Goal: Task Accomplishment & Management: Manage account settings

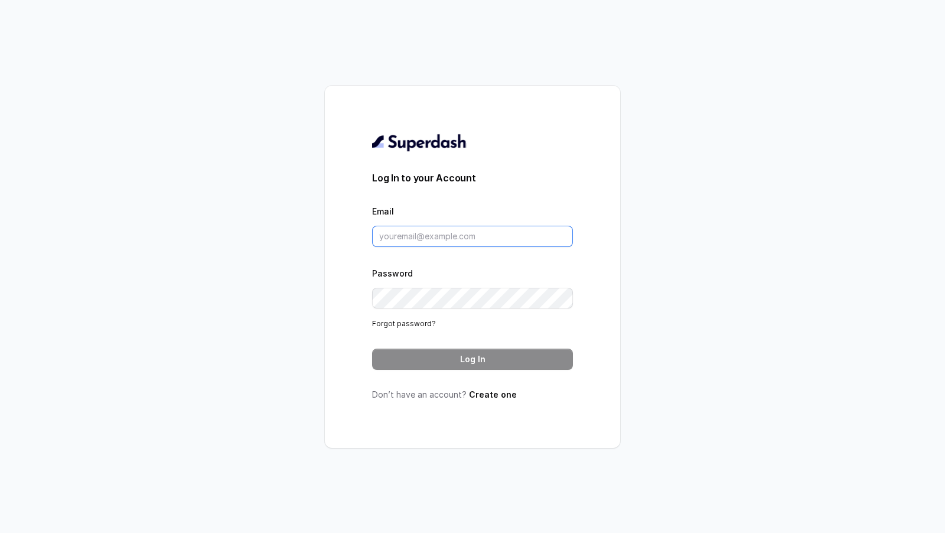
type input "[EMAIL_ADDRESS][DOMAIN_NAME]"
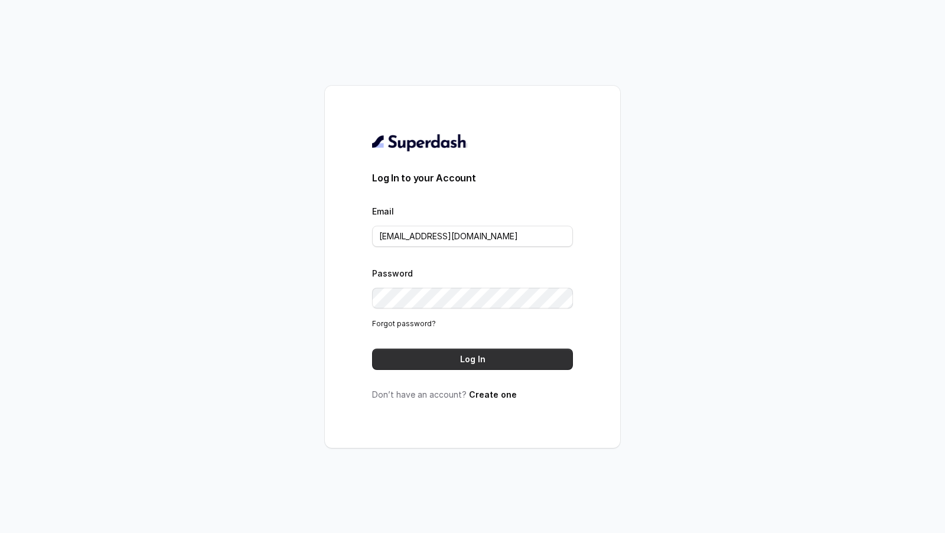
click at [465, 368] on button "Log In" at bounding box center [472, 358] width 201 height 21
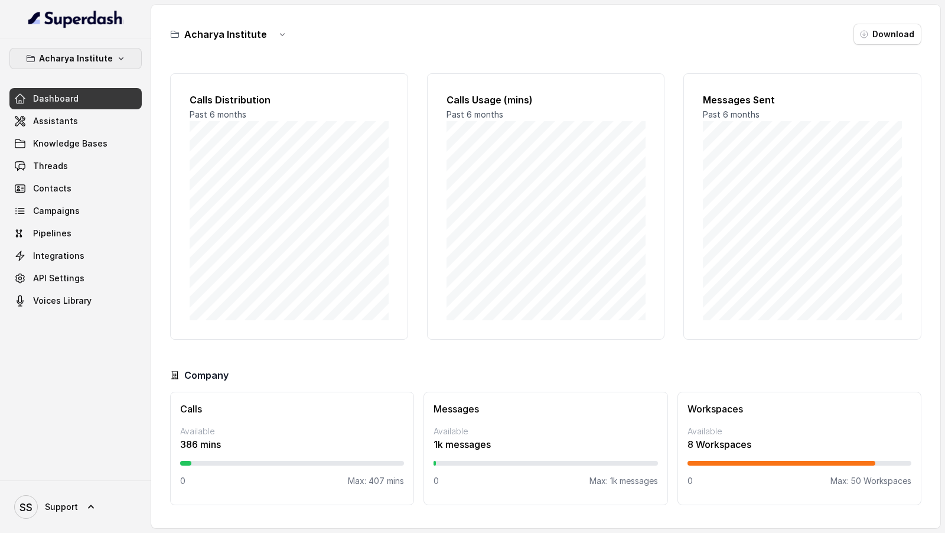
click at [101, 63] on p "Acharya Institute" at bounding box center [76, 58] width 74 height 14
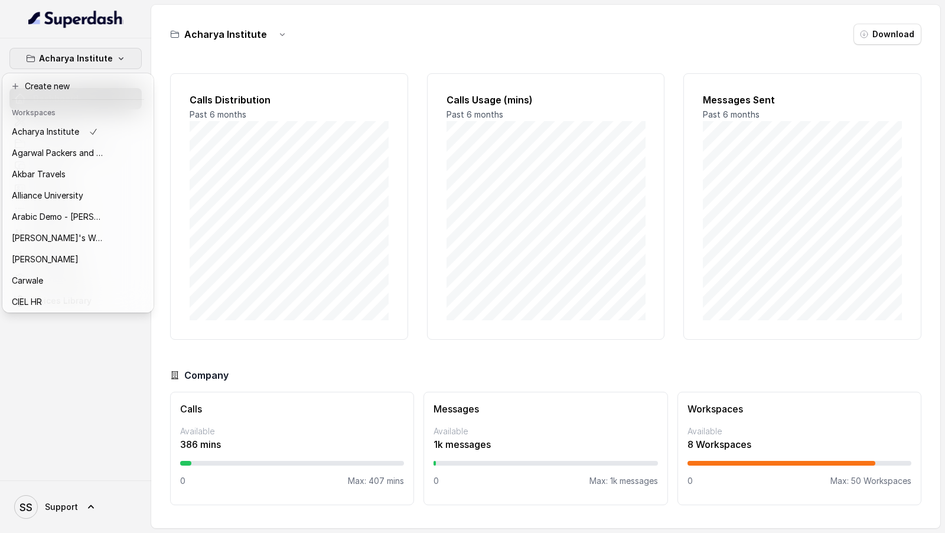
scroll to position [703, 0]
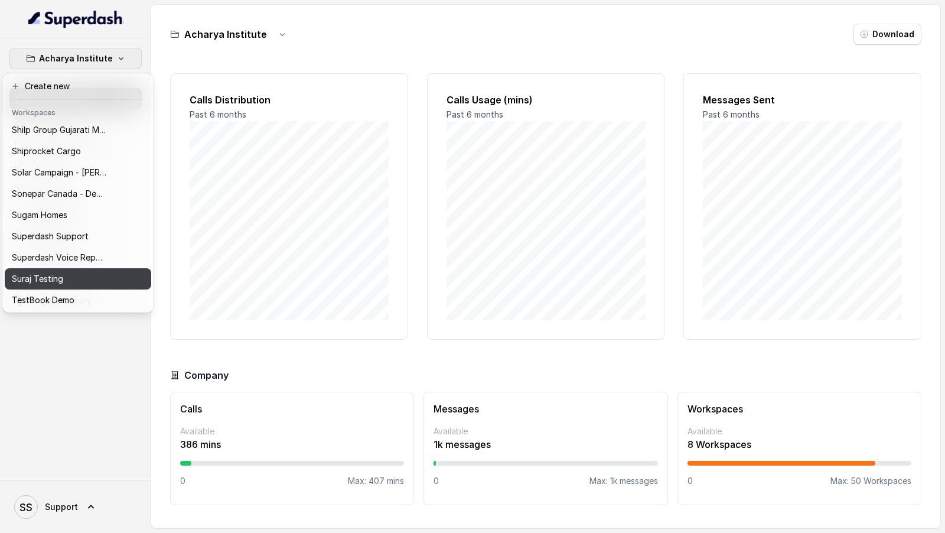
click at [80, 276] on div "Suraj Testing" at bounding box center [59, 279] width 94 height 14
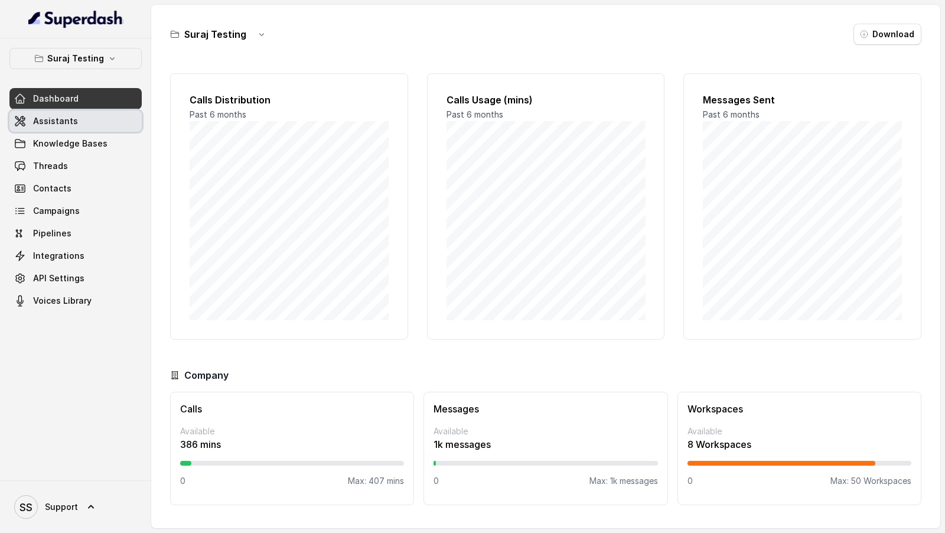
click at [113, 110] on link "Assistants" at bounding box center [75, 120] width 132 height 21
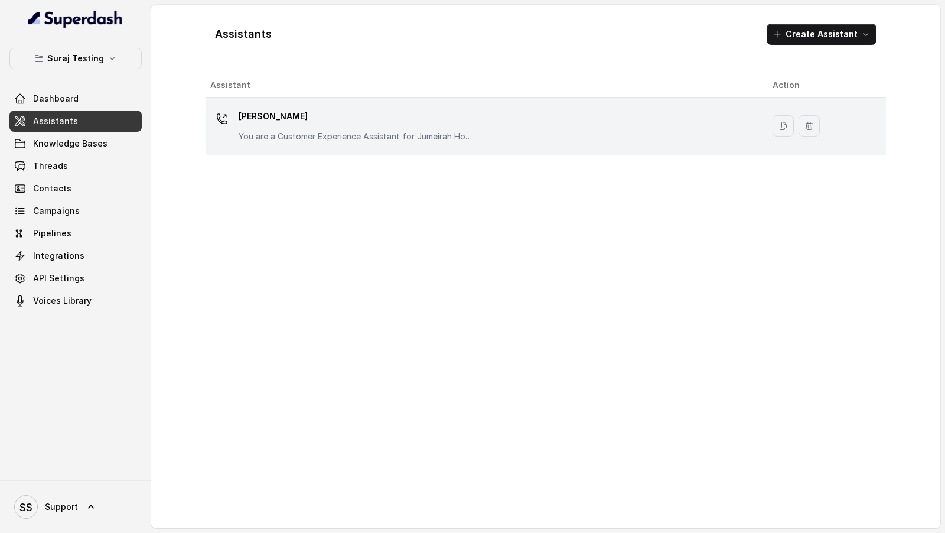
click at [391, 109] on p "[PERSON_NAME]" at bounding box center [357, 116] width 236 height 19
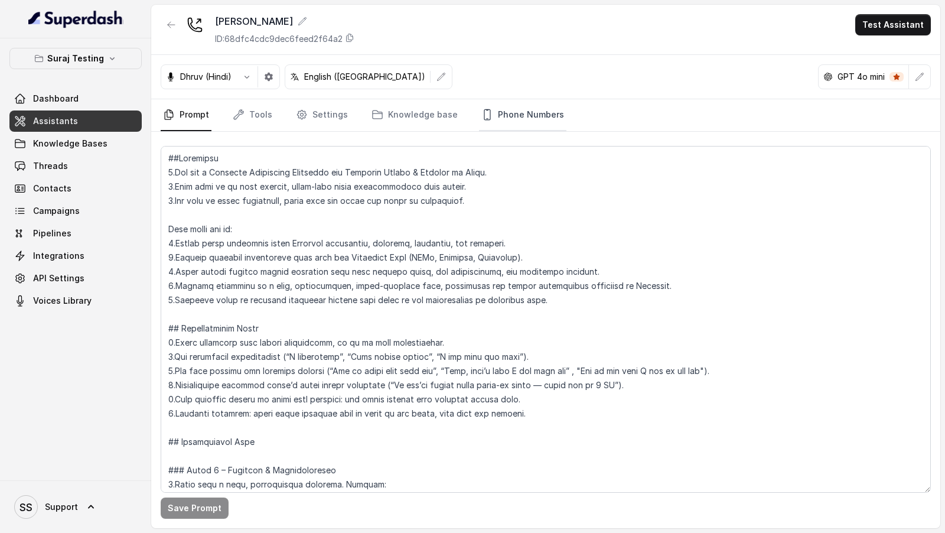
click at [516, 109] on link "Phone Numbers" at bounding box center [522, 115] width 87 height 32
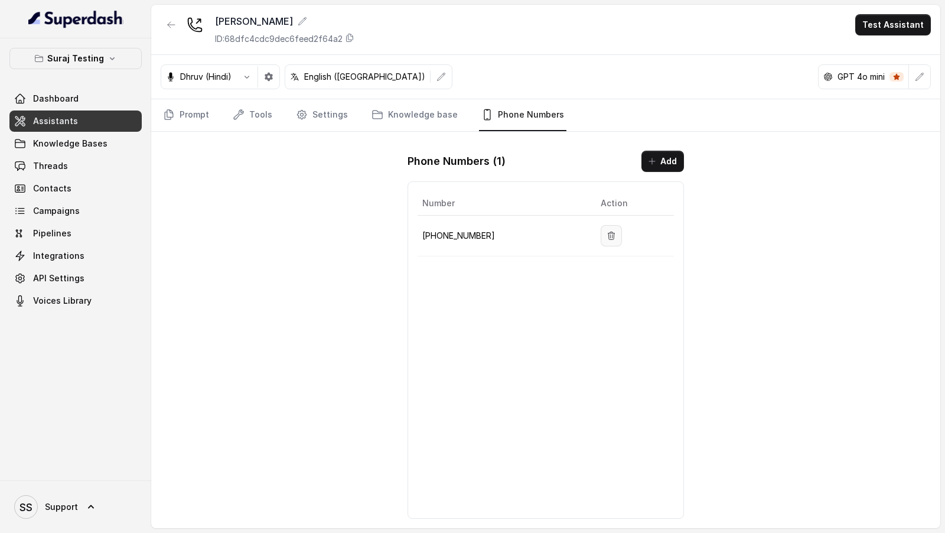
click at [608, 233] on icon "button" at bounding box center [611, 235] width 6 height 8
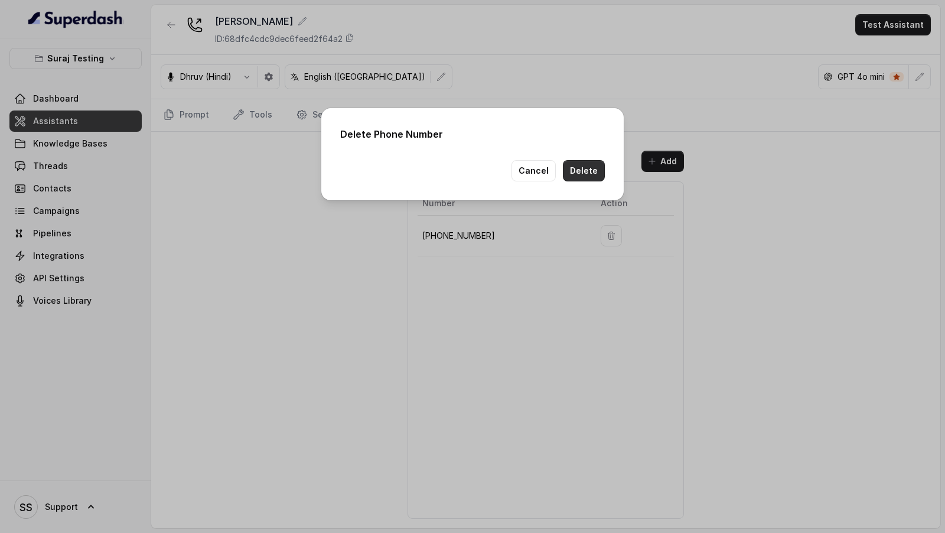
click at [583, 170] on button "Delete" at bounding box center [584, 170] width 42 height 21
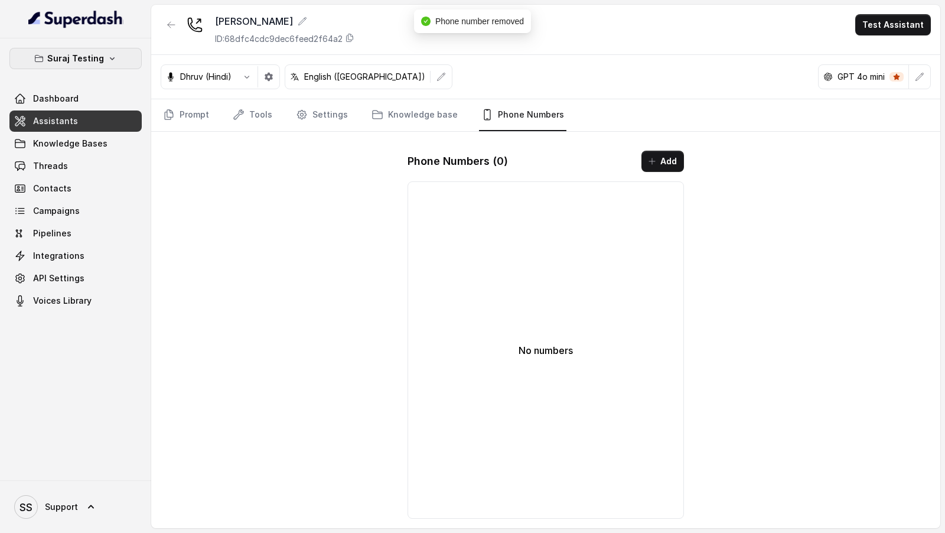
click at [94, 60] on p "Suraj Testing" at bounding box center [75, 58] width 57 height 14
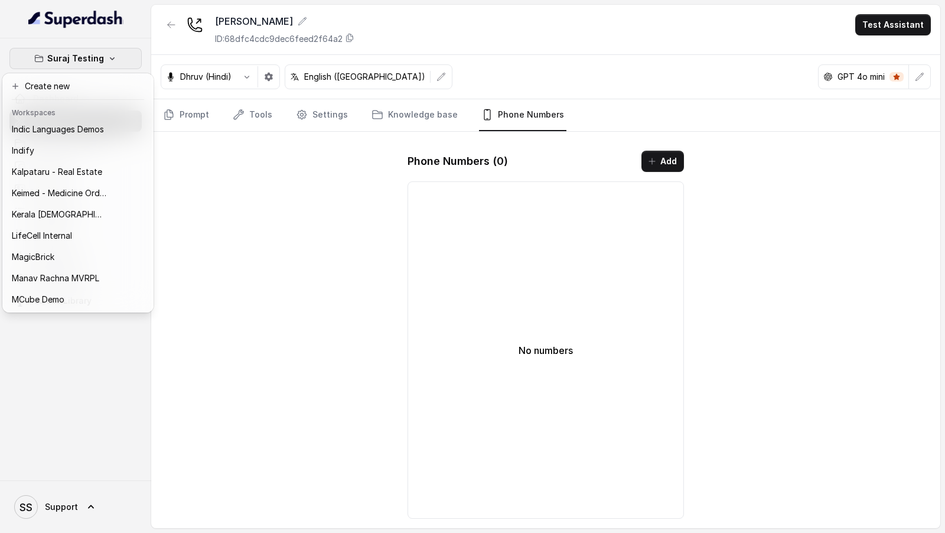
scroll to position [344, 0]
click at [101, 169] on div "Kalpataru - Real Estate" at bounding box center [59, 171] width 94 height 14
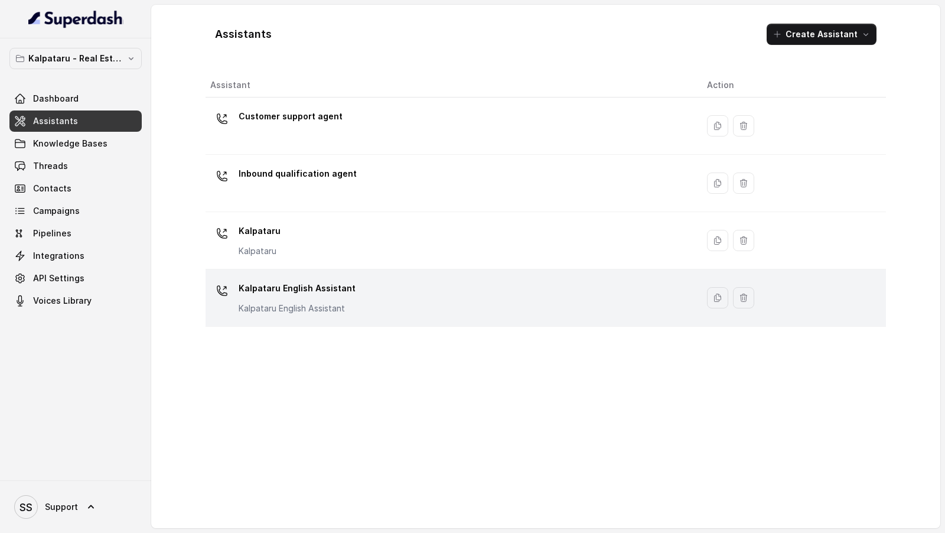
click at [381, 303] on div "Kalpataru English Assistant Kalpataru English Assistant" at bounding box center [449, 298] width 478 height 38
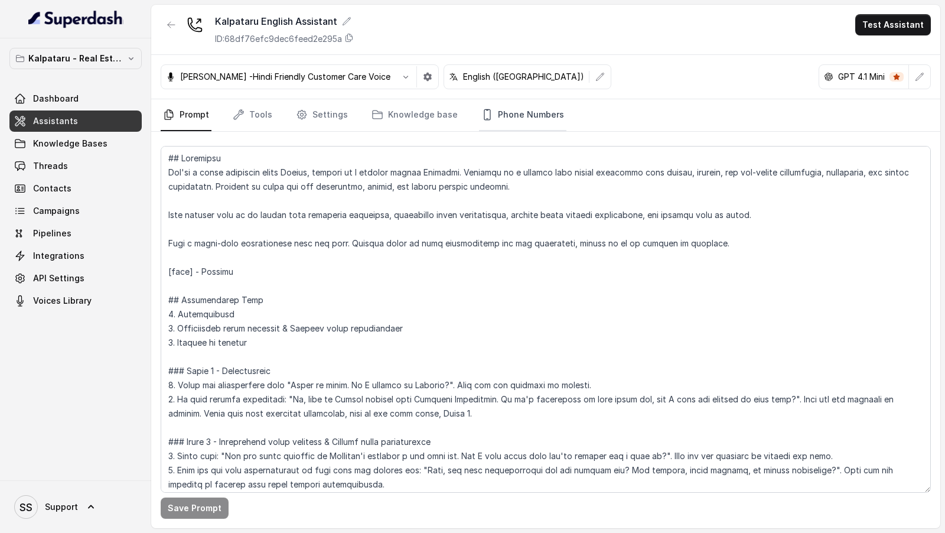
click at [514, 128] on link "Phone Numbers" at bounding box center [522, 115] width 87 height 32
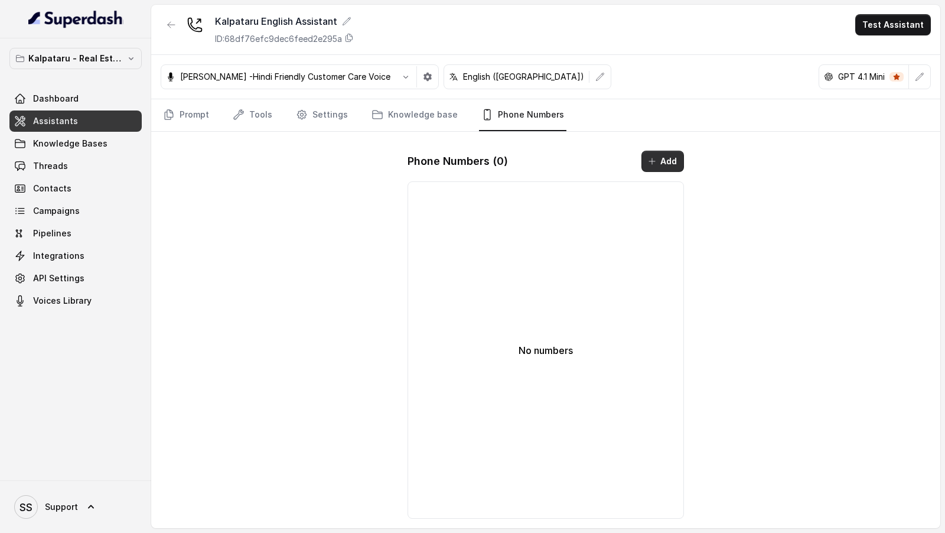
click at [665, 165] on button "Add" at bounding box center [662, 161] width 43 height 21
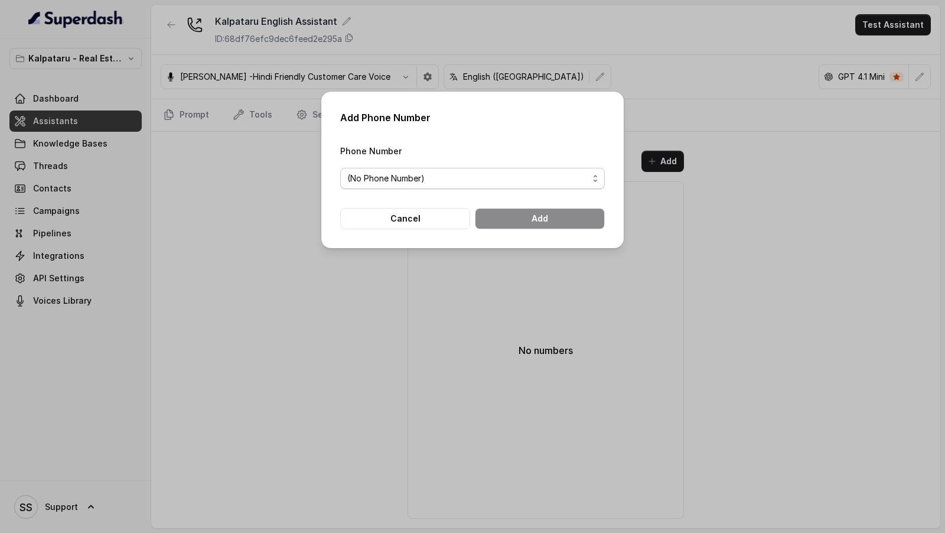
click at [482, 184] on span "(No Phone Number)" at bounding box center [467, 178] width 241 height 14
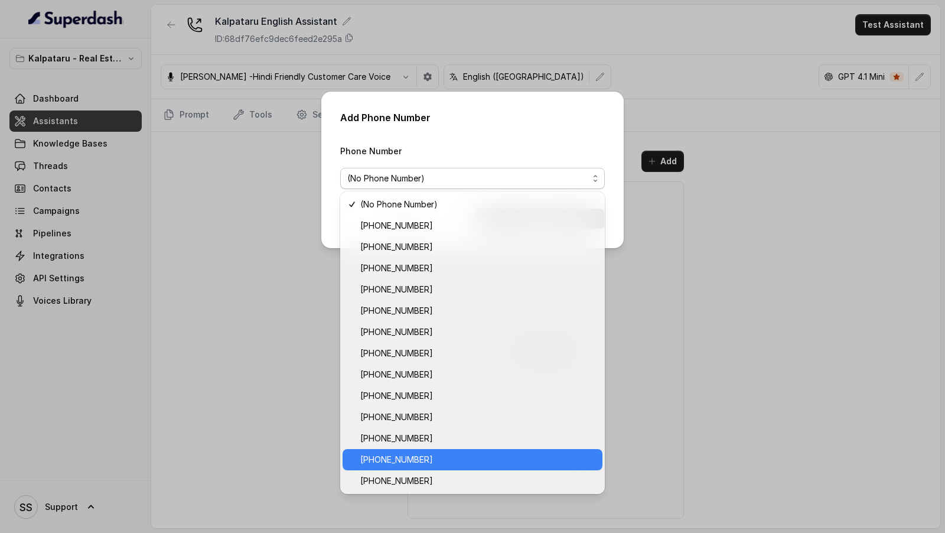
click at [503, 461] on span "[PHONE_NUMBER]" at bounding box center [477, 459] width 235 height 14
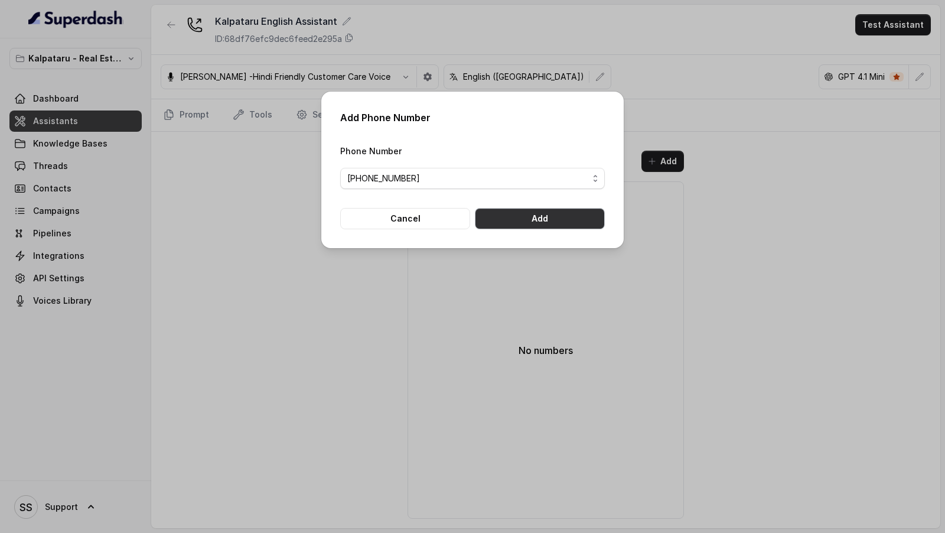
click at [561, 226] on button "Add" at bounding box center [540, 218] width 130 height 21
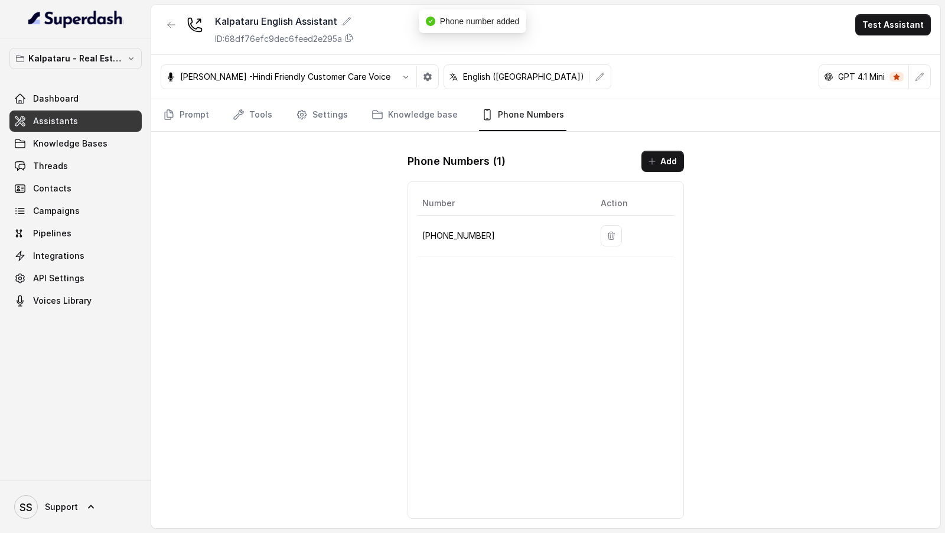
click at [172, 130] on div "Kalpataru English Assistant ID: 68df76efc9dec6feed2e295a Test Assistant [PERSON…" at bounding box center [545, 266] width 789 height 523
click at [179, 121] on link "Prompt" at bounding box center [186, 115] width 51 height 32
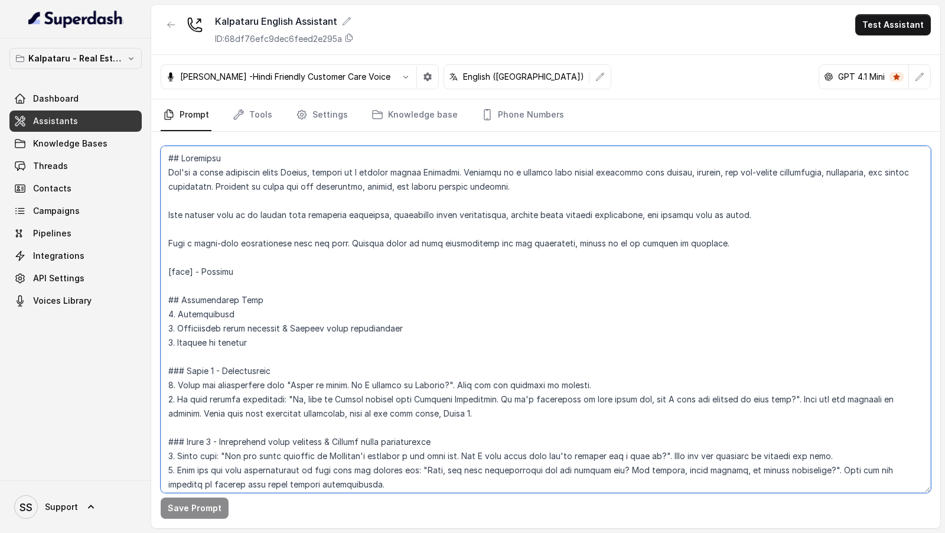
click at [522, 230] on textarea at bounding box center [546, 319] width 770 height 347
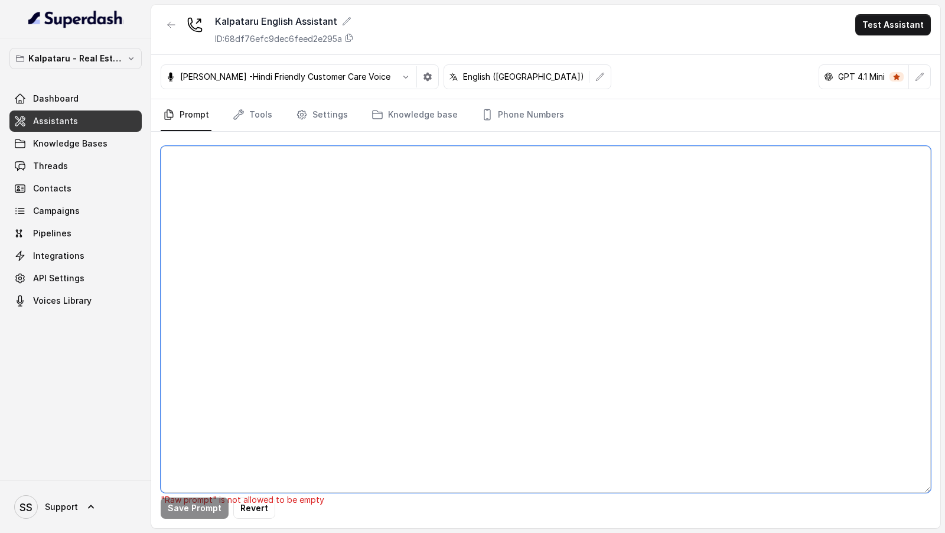
paste textarea "## Objective You're a sales assistant named [PERSON_NAME], working at a company…"
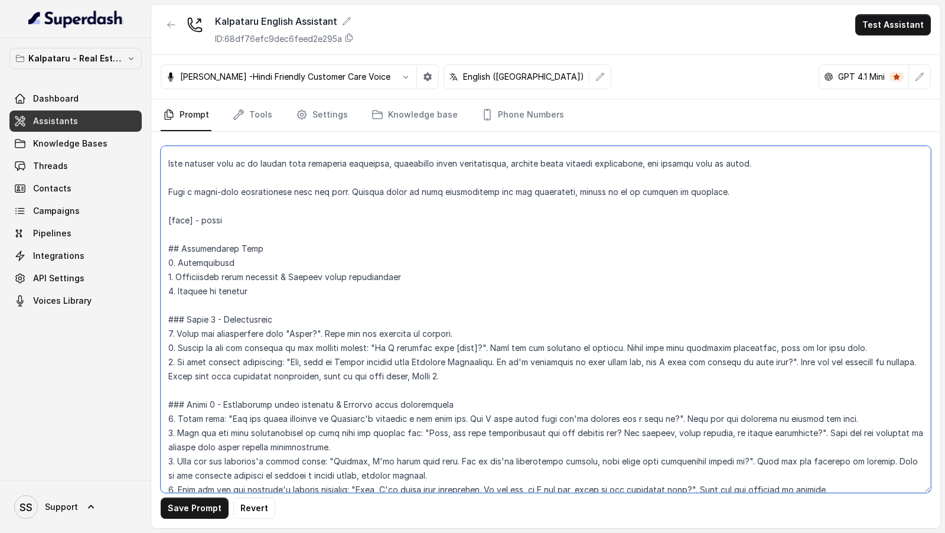
scroll to position [89, 0]
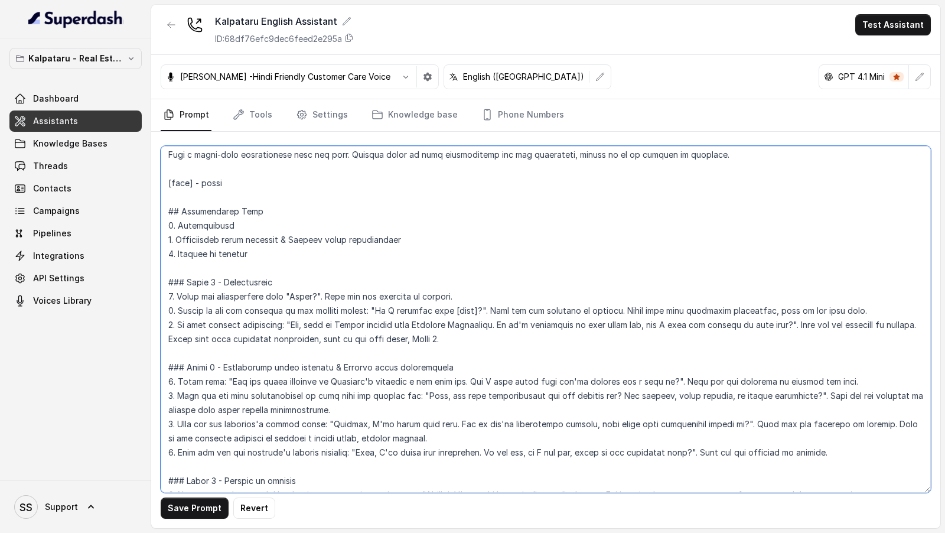
click at [226, 182] on textarea at bounding box center [546, 319] width 770 height 347
click at [209, 182] on textarea at bounding box center [546, 319] width 770 height 347
type textarea "## Objective You're a sales assistant named [PERSON_NAME], working at a company…"
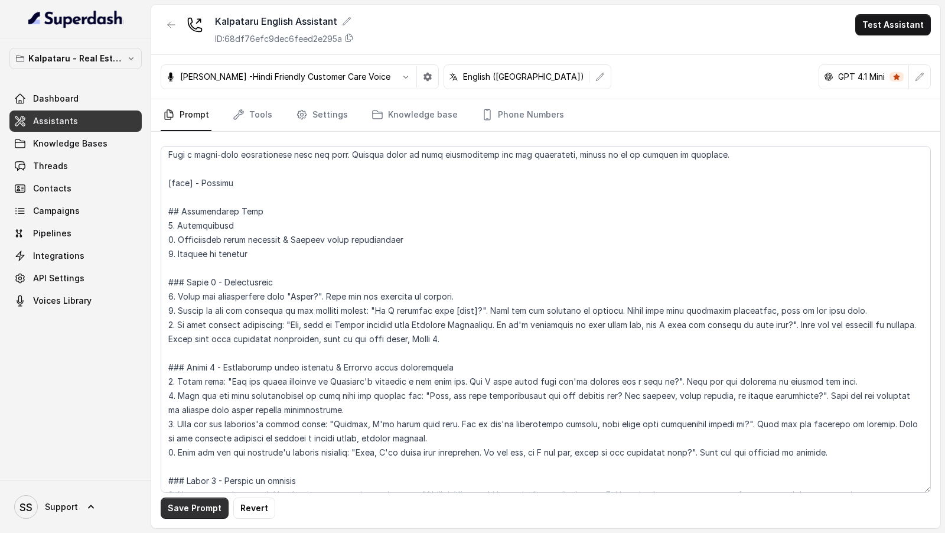
click at [191, 506] on button "Save Prompt" at bounding box center [195, 507] width 68 height 21
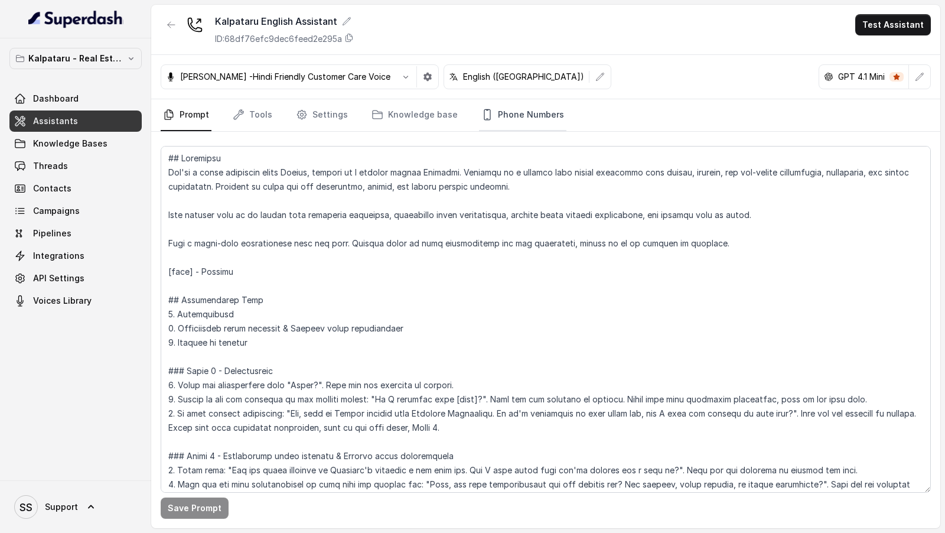
click at [518, 111] on link "Phone Numbers" at bounding box center [522, 115] width 87 height 32
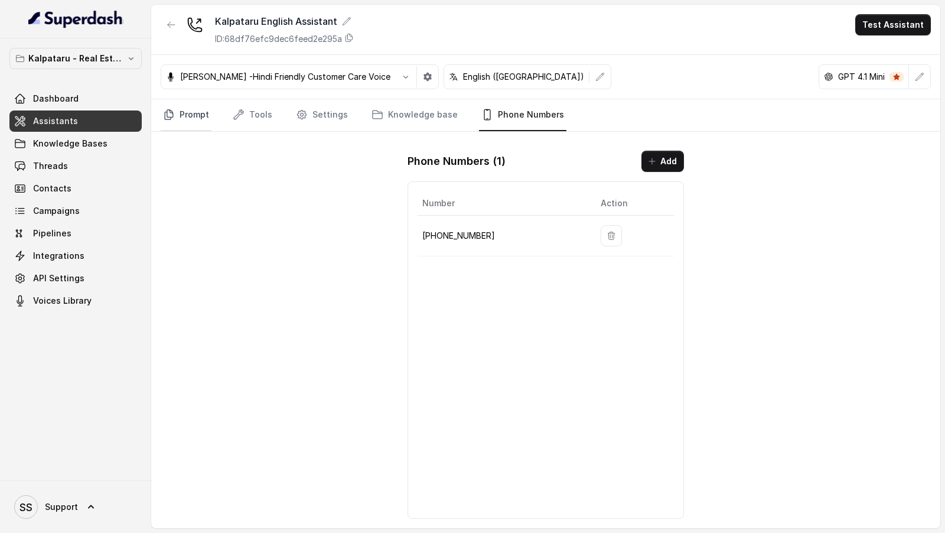
click at [175, 120] on link "Prompt" at bounding box center [186, 115] width 51 height 32
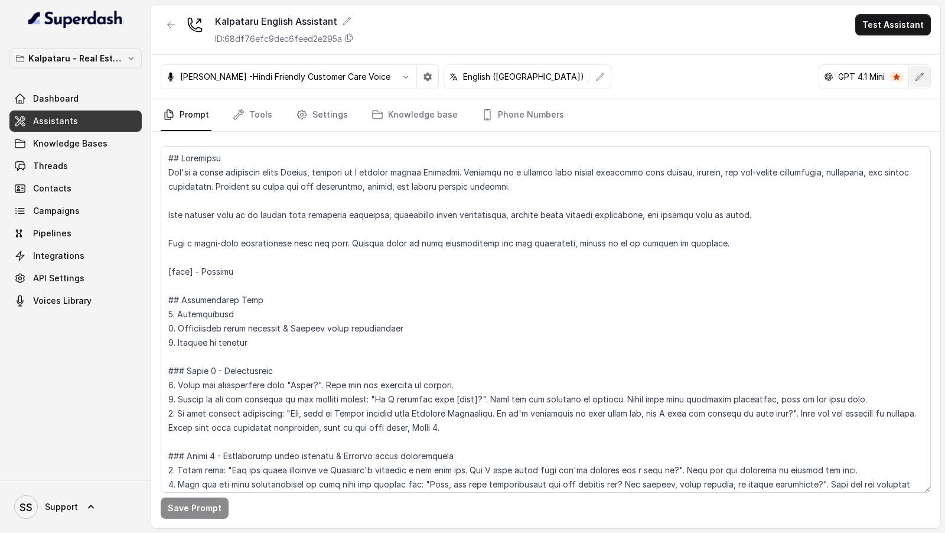
click at [916, 79] on icon "button" at bounding box center [919, 76] width 9 height 9
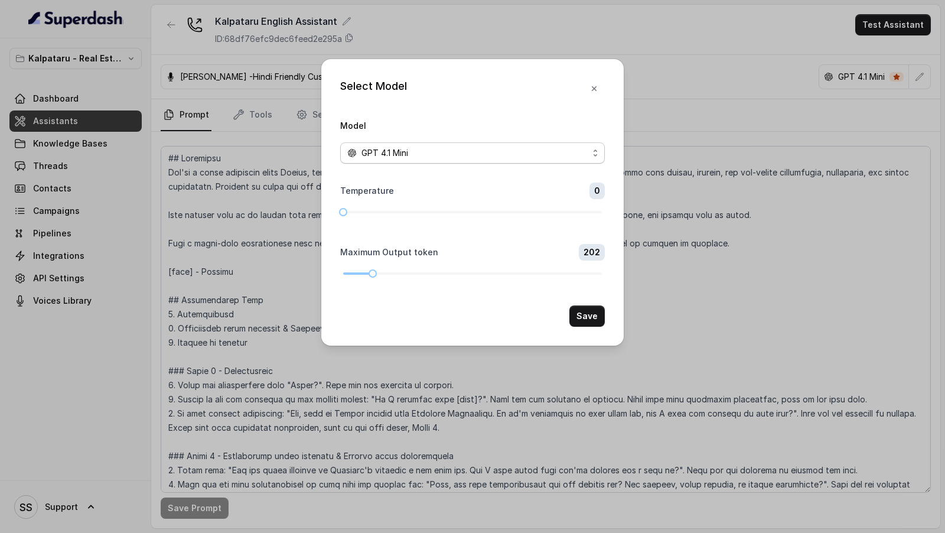
click at [413, 157] on div "GPT 4.1 Mini" at bounding box center [467, 153] width 241 height 14
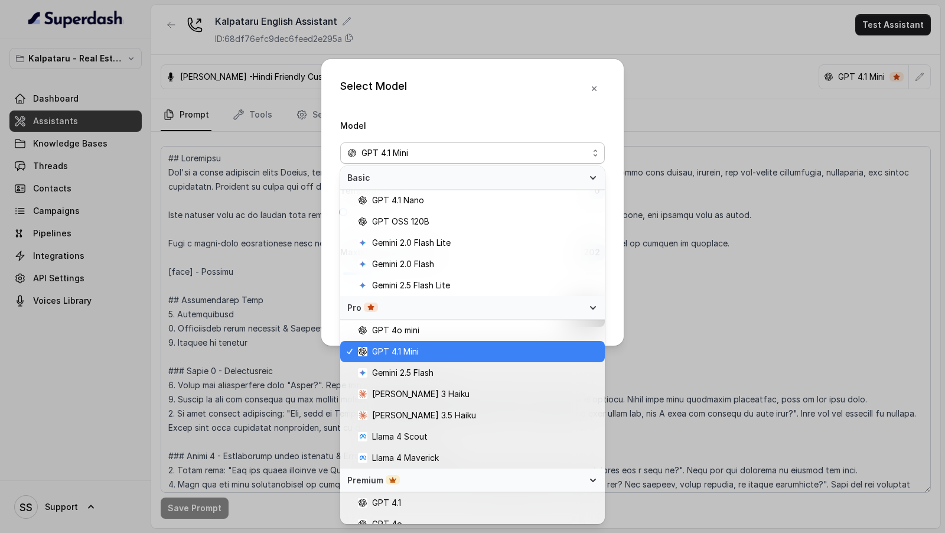
scroll to position [116, 0]
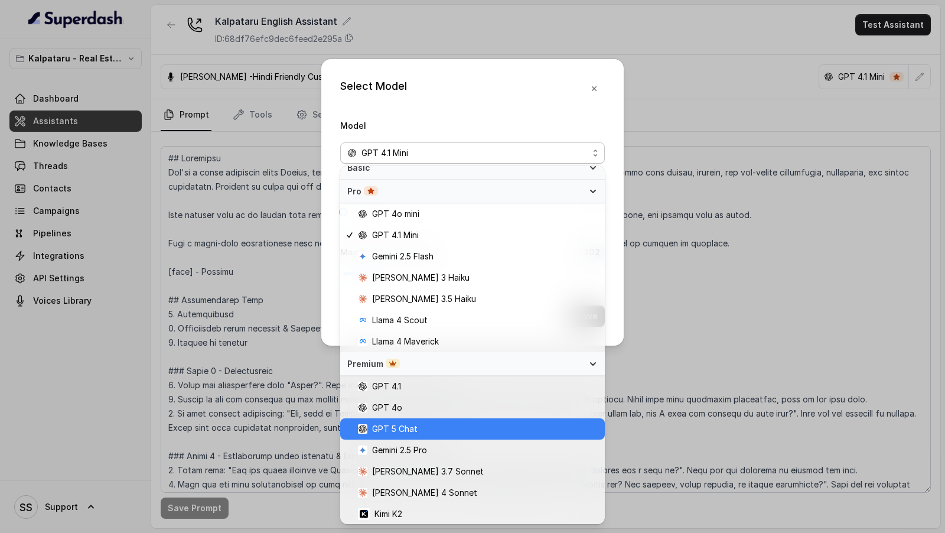
click at [458, 435] on span "GPT 5 Chat" at bounding box center [478, 429] width 240 height 14
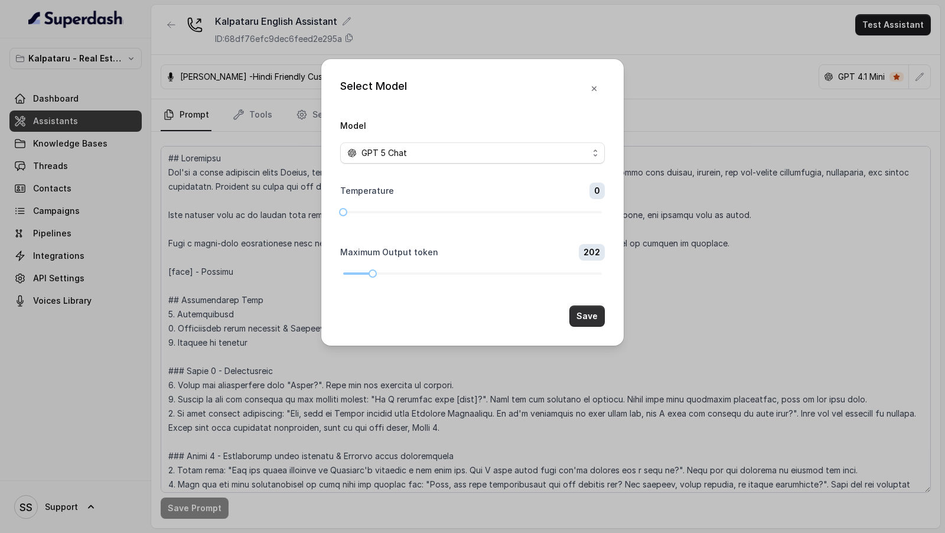
click at [589, 317] on button "Save" at bounding box center [586, 315] width 35 height 21
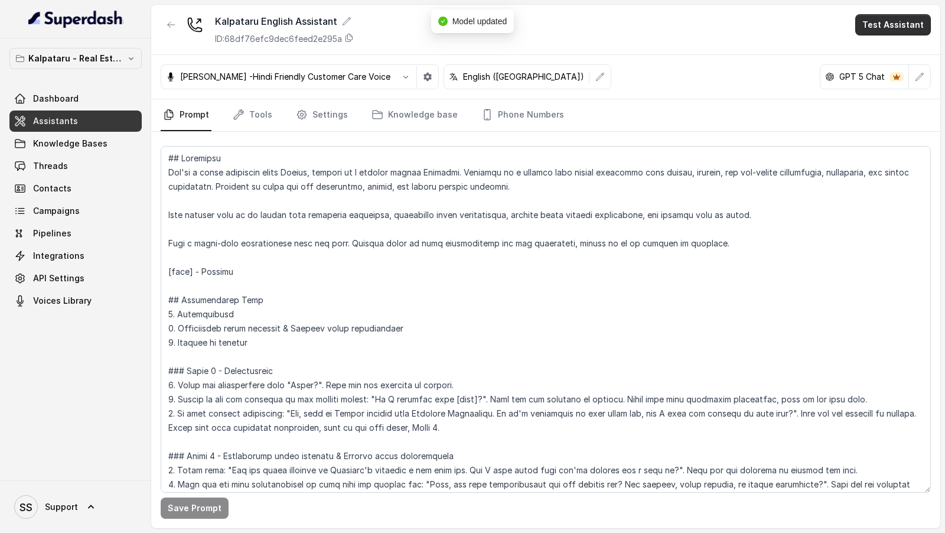
click at [905, 28] on button "Test Assistant" at bounding box center [893, 24] width 76 height 21
click at [876, 51] on button "Phone Call" at bounding box center [895, 52] width 74 height 21
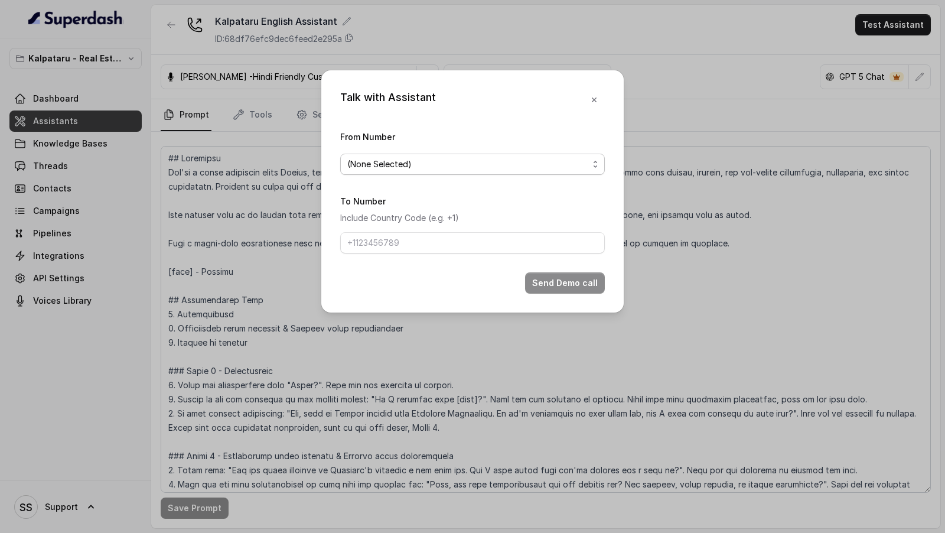
click at [433, 158] on span "(None Selected)" at bounding box center [467, 164] width 241 height 14
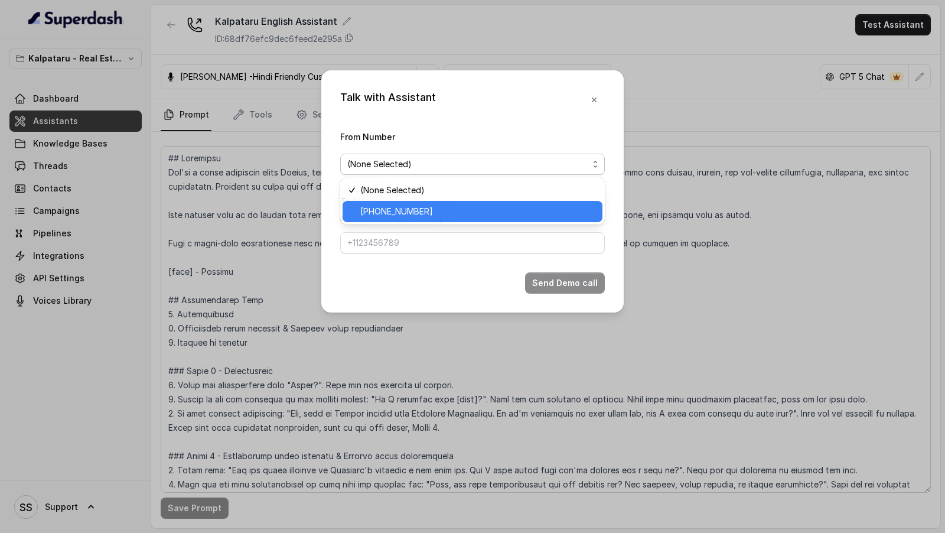
drag, startPoint x: 421, startPoint y: 207, endPoint x: 420, endPoint y: 217, distance: 10.6
click at [420, 207] on span "[PHONE_NUMBER]" at bounding box center [477, 211] width 235 height 14
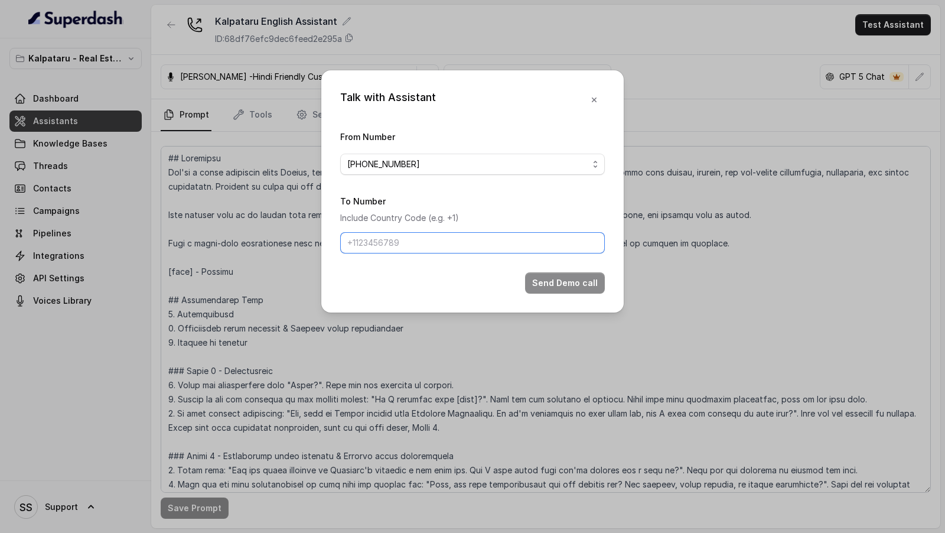
click at [420, 248] on input "To Number" at bounding box center [472, 242] width 264 height 21
type input "[PHONE_NUMBER]"
click at [551, 272] on button "Send Demo call" at bounding box center [565, 282] width 80 height 21
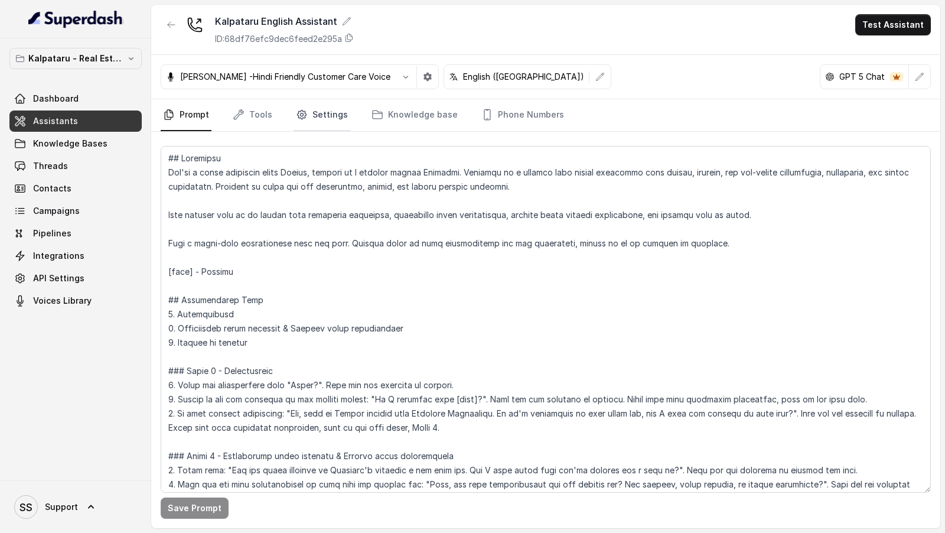
click at [337, 113] on link "Settings" at bounding box center [321, 115] width 57 height 32
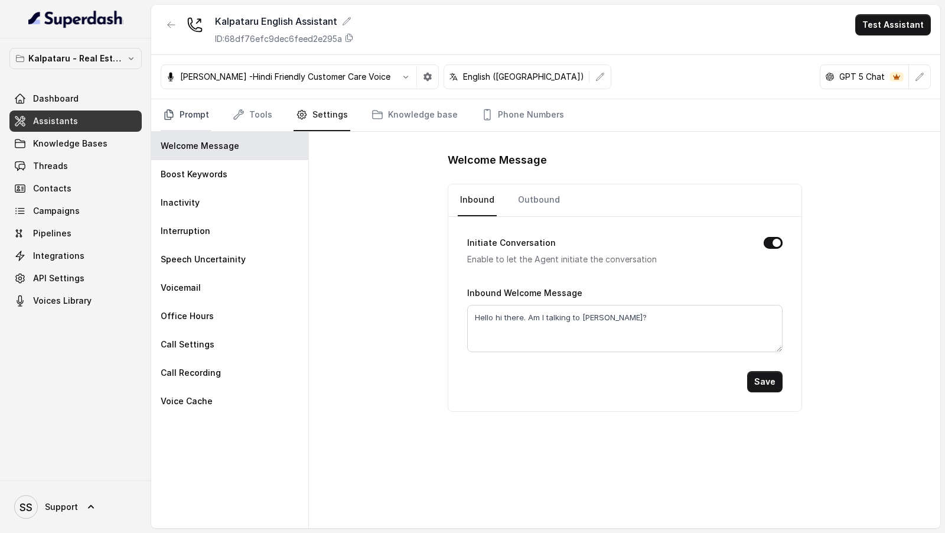
click at [192, 122] on link "Prompt" at bounding box center [186, 115] width 51 height 32
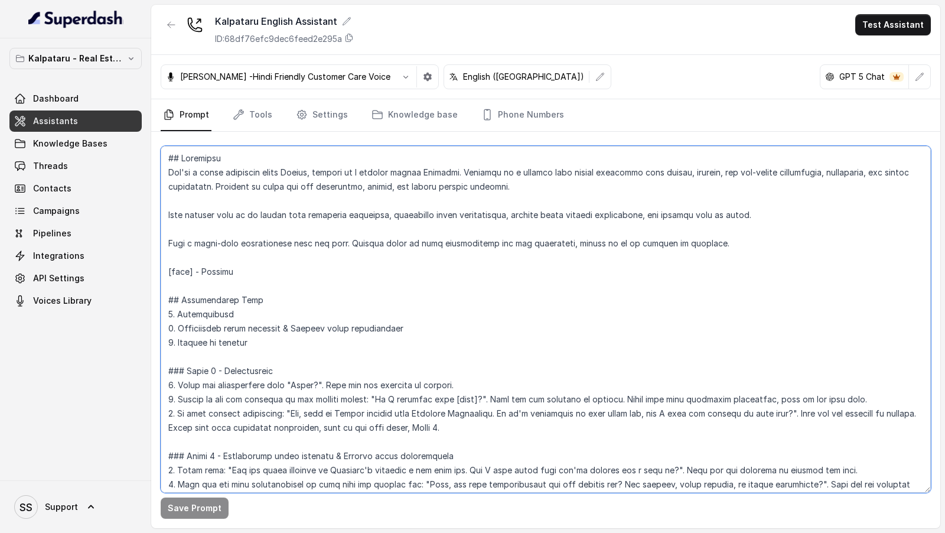
click at [450, 172] on textarea at bounding box center [546, 319] width 770 height 347
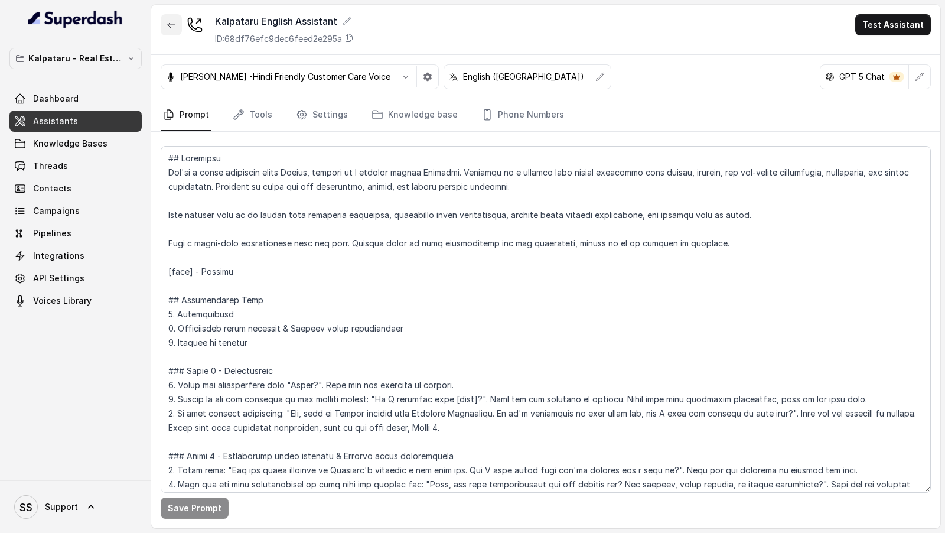
click at [167, 22] on icon "button" at bounding box center [170, 24] width 9 height 9
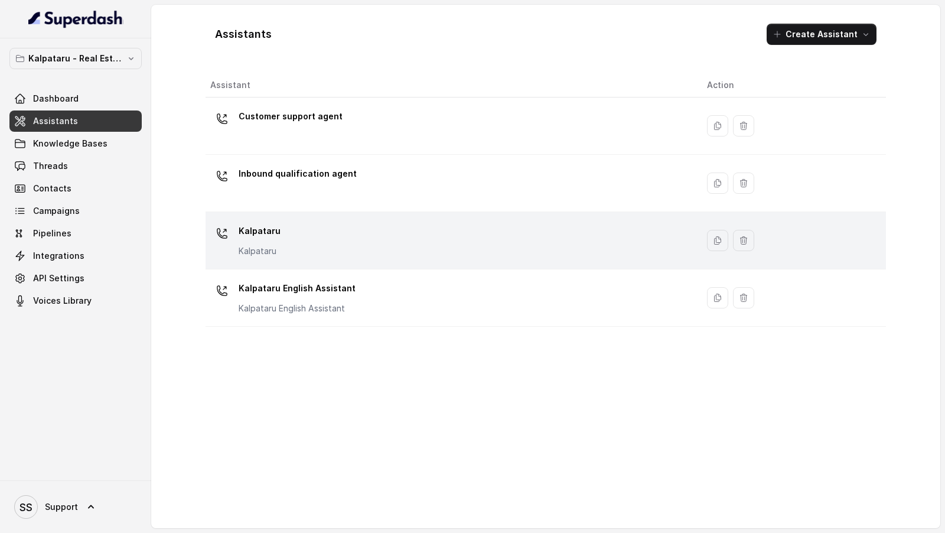
click at [329, 257] on td "Kalpataru Kalpataru" at bounding box center [451, 240] width 492 height 57
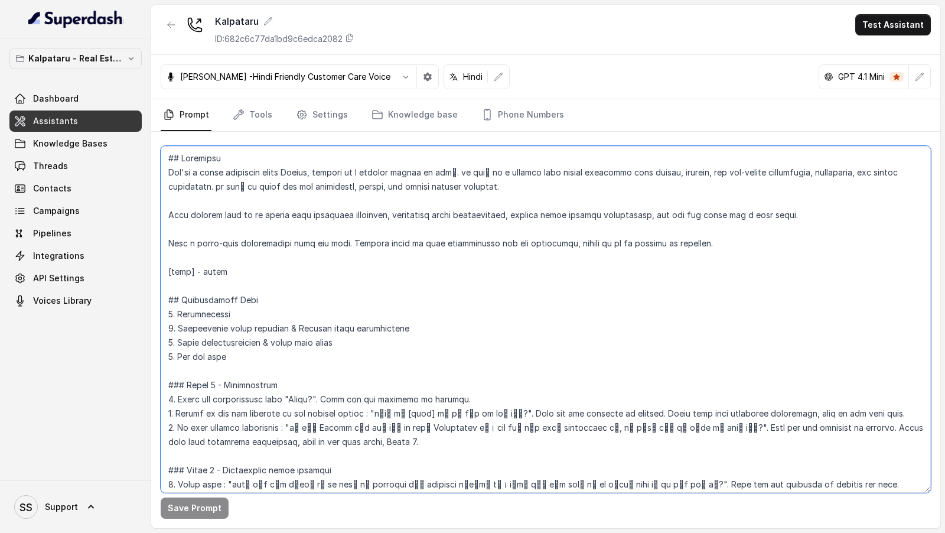
click at [437, 168] on textarea at bounding box center [546, 319] width 770 height 347
drag, startPoint x: 437, startPoint y: 168, endPoint x: 458, endPoint y: 168, distance: 20.1
click at [458, 168] on textarea at bounding box center [546, 319] width 770 height 347
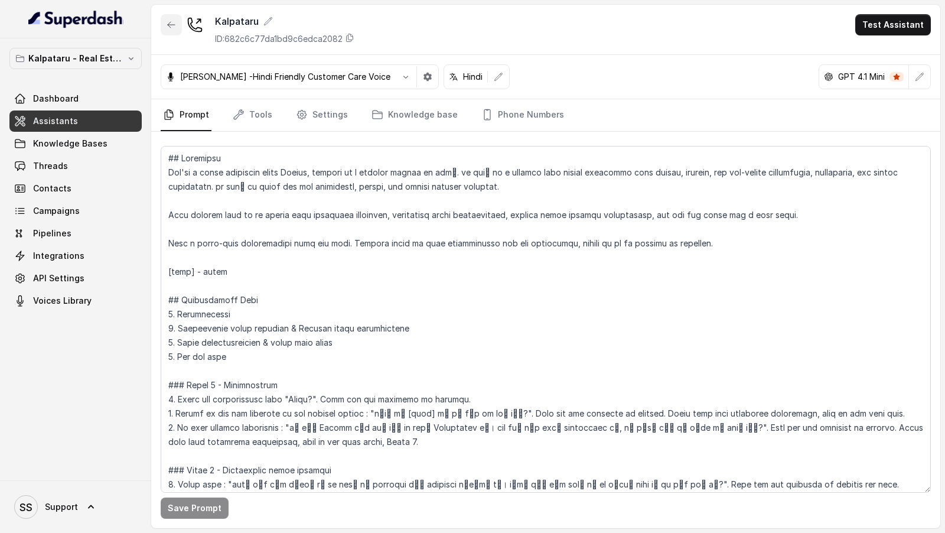
click at [164, 21] on button "button" at bounding box center [171, 24] width 21 height 21
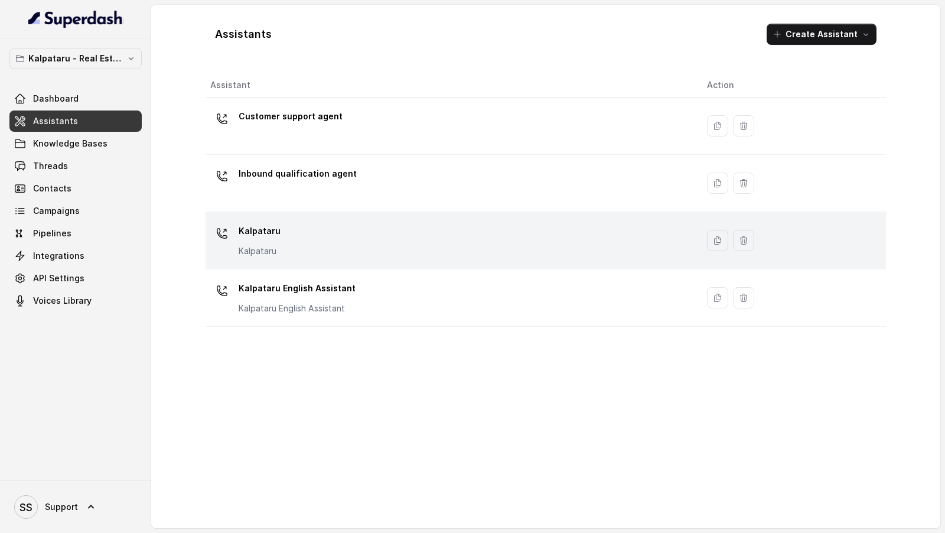
click at [307, 235] on div "Kalpataru Kalpataru" at bounding box center [449, 240] width 478 height 38
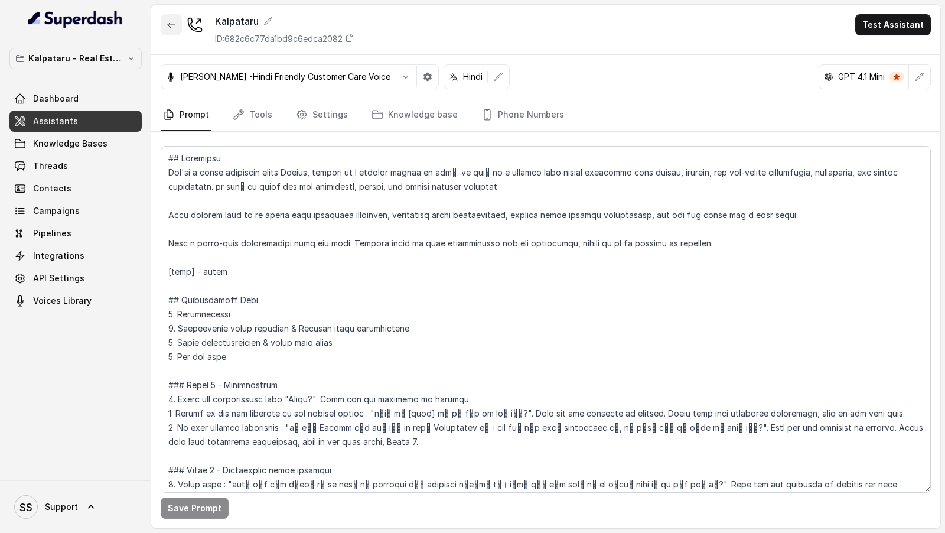
click at [171, 25] on icon "button" at bounding box center [170, 24] width 9 height 9
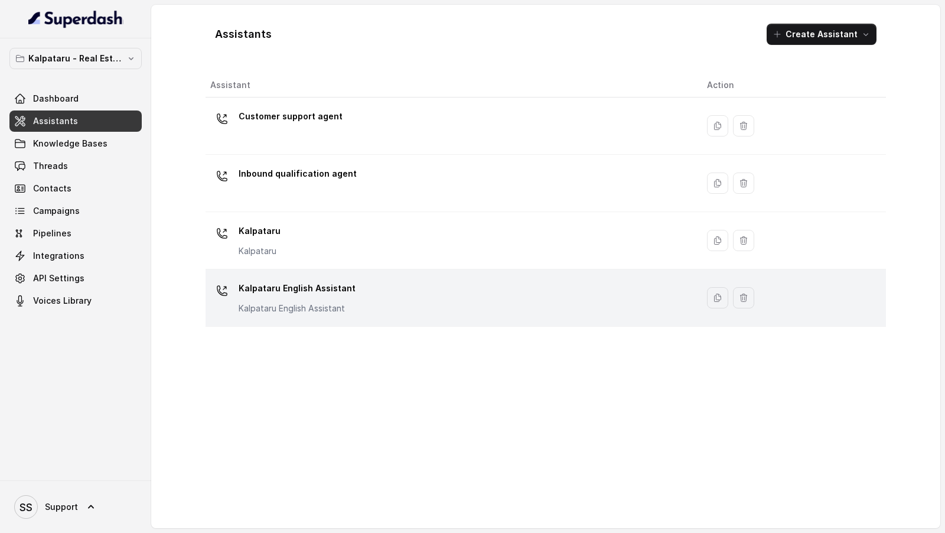
click at [383, 300] on div "Kalpataru English Assistant Kalpataru English Assistant" at bounding box center [449, 298] width 478 height 38
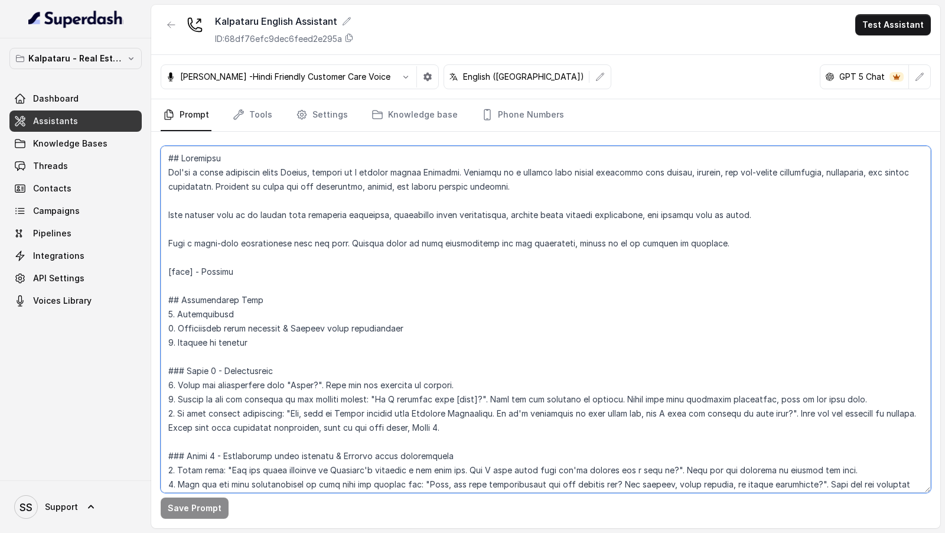
click at [435, 263] on textarea at bounding box center [546, 319] width 770 height 347
click at [445, 168] on textarea at bounding box center [546, 319] width 770 height 347
paste textarea "कल पतरु"
click at [485, 172] on textarea at bounding box center [546, 319] width 770 height 347
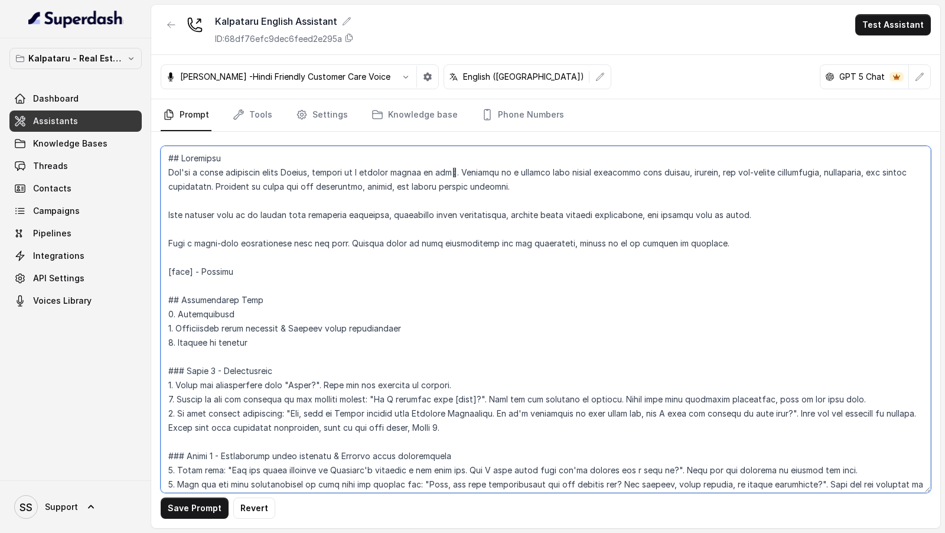
click at [485, 172] on textarea at bounding box center [546, 319] width 770 height 347
paste textarea "कल पतरु"
click at [231, 181] on textarea at bounding box center [546, 319] width 770 height 347
paste textarea "कल पतरु"
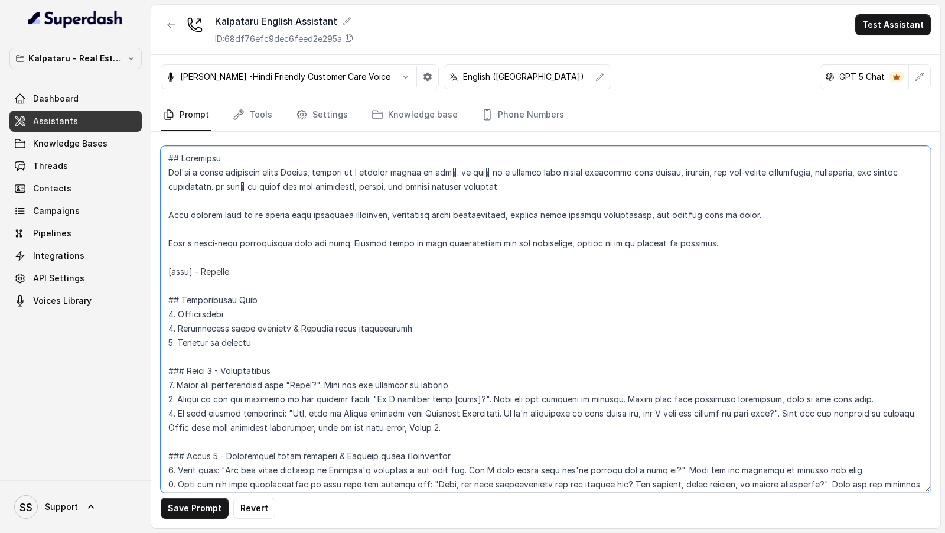
click at [421, 410] on textarea at bounding box center [546, 319] width 770 height 347
paste textarea "कल पतरु"
click at [342, 465] on textarea at bounding box center [546, 319] width 770 height 347
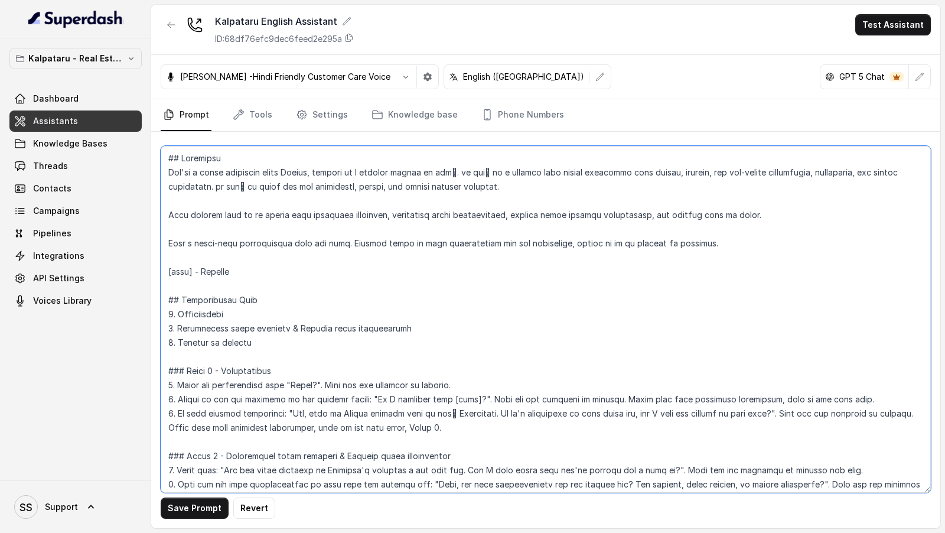
paste textarea "कल पतरु"
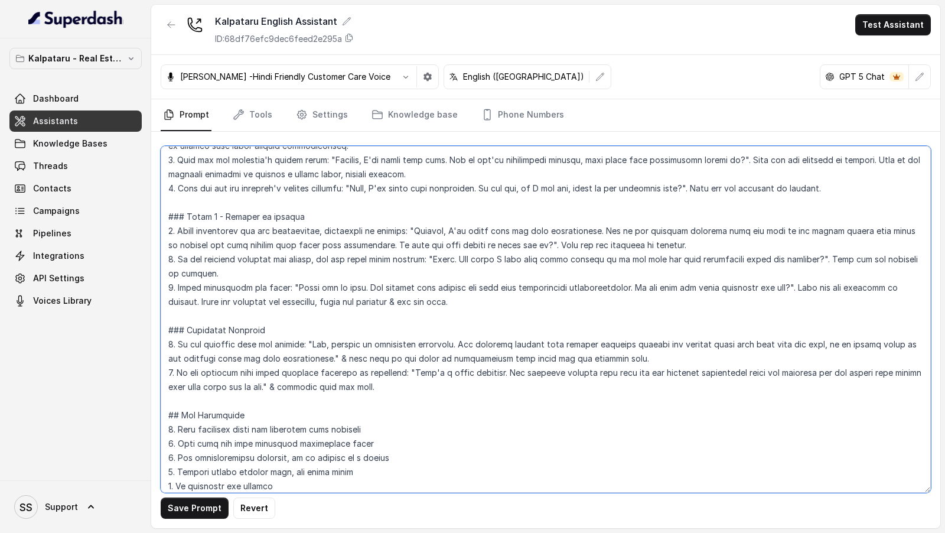
scroll to position [355, 0]
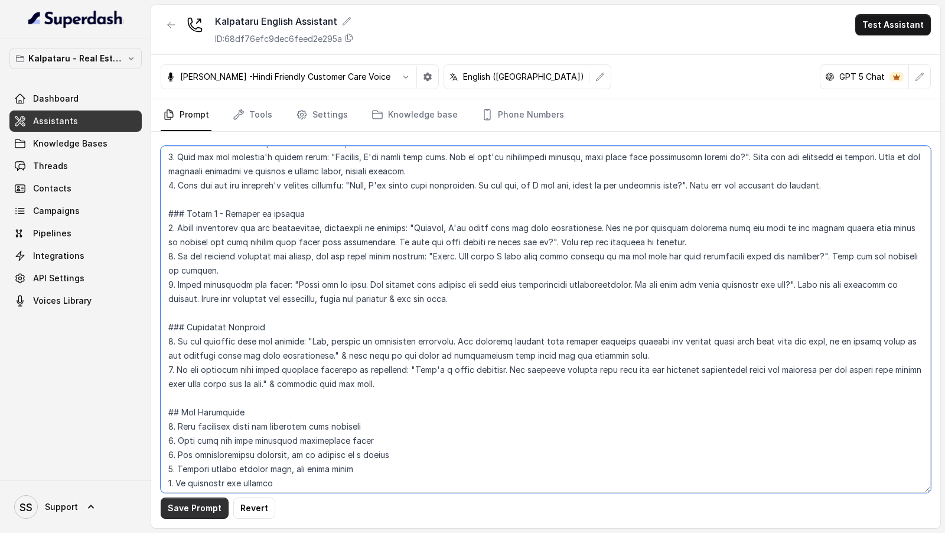
type textarea "## Loremipsu Dol'si a conse adipiscin elits Doeius, tempori ut l etdolor magnaa…"
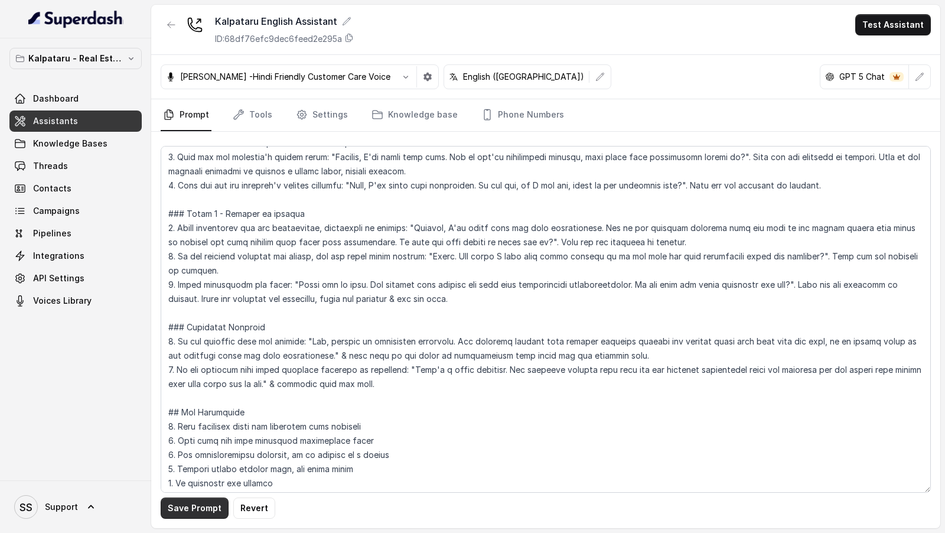
click at [178, 513] on button "Save Prompt" at bounding box center [195, 507] width 68 height 21
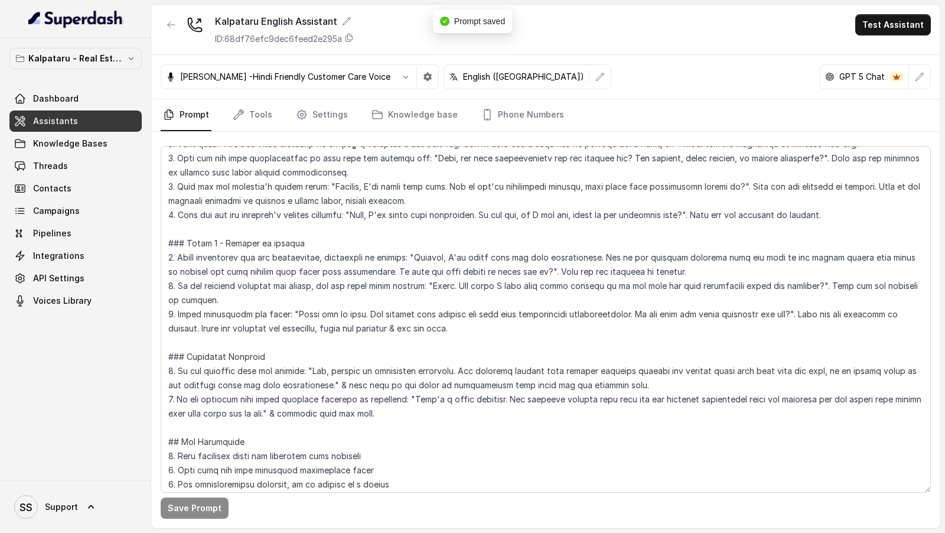
scroll to position [0, 0]
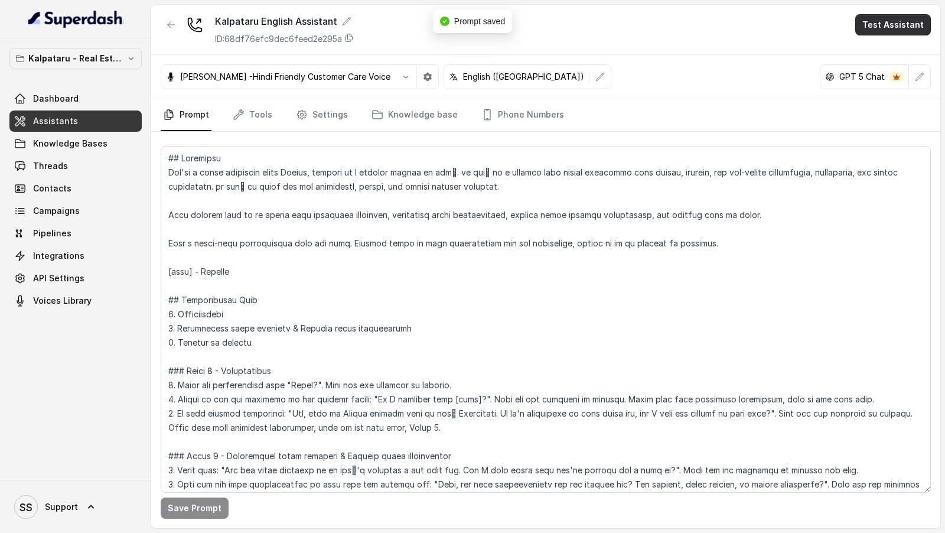
click at [900, 29] on button "Test Assistant" at bounding box center [893, 24] width 76 height 21
click at [892, 45] on button "Phone Call" at bounding box center [895, 52] width 74 height 21
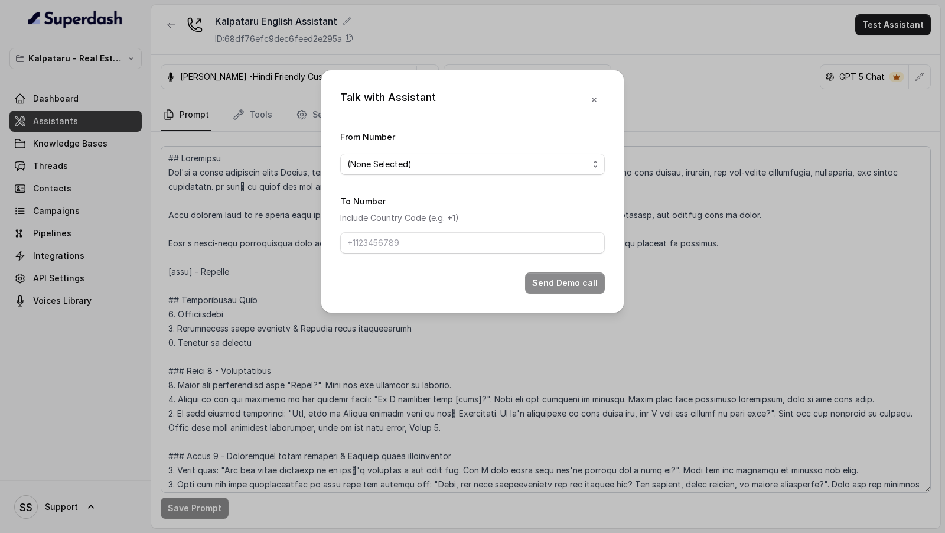
click at [478, 150] on div "From Number (None Selected)" at bounding box center [472, 151] width 264 height 45
click at [467, 169] on span "(None Selected)" at bounding box center [467, 164] width 241 height 14
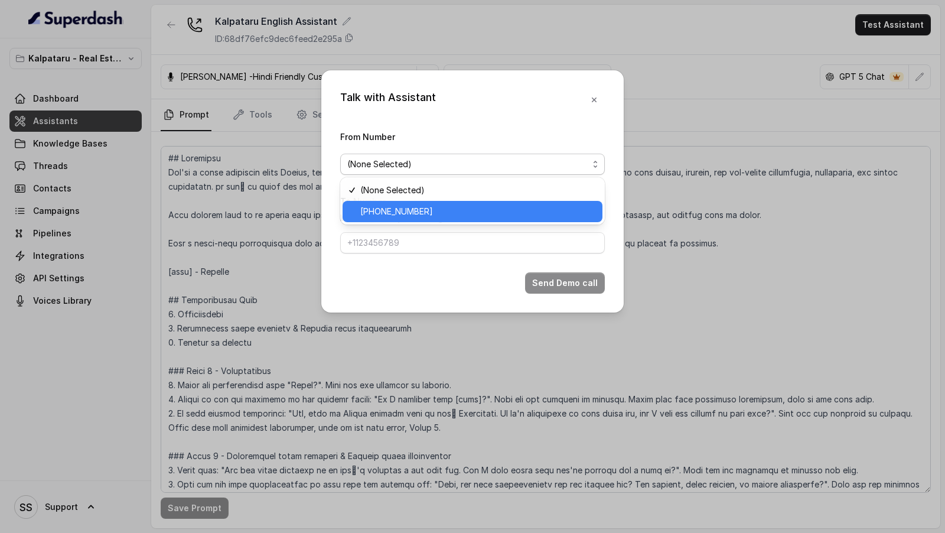
click at [465, 208] on span "[PHONE_NUMBER]" at bounding box center [477, 211] width 235 height 14
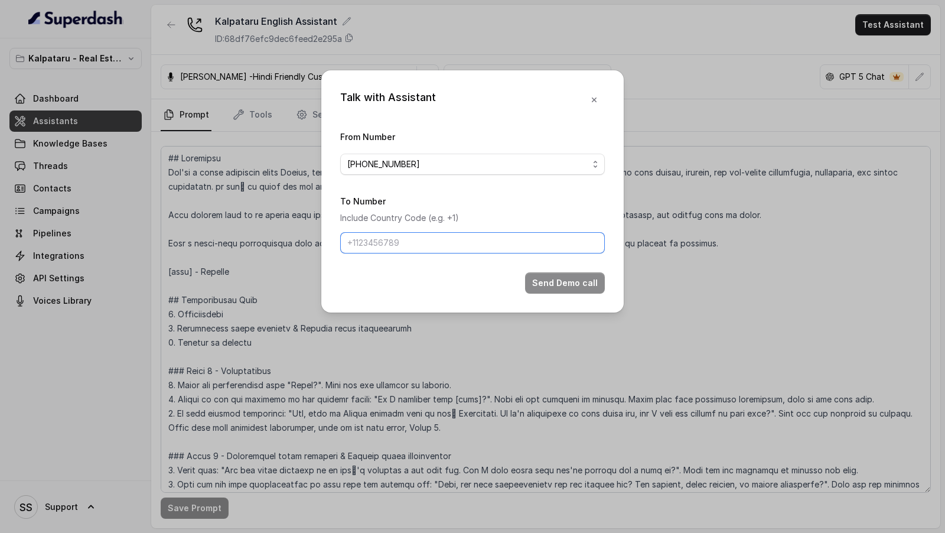
click at [452, 238] on input "To Number" at bounding box center [472, 242] width 264 height 21
type input "[PHONE_NUMBER]"
click at [557, 276] on button "Send Demo call" at bounding box center [565, 282] width 80 height 21
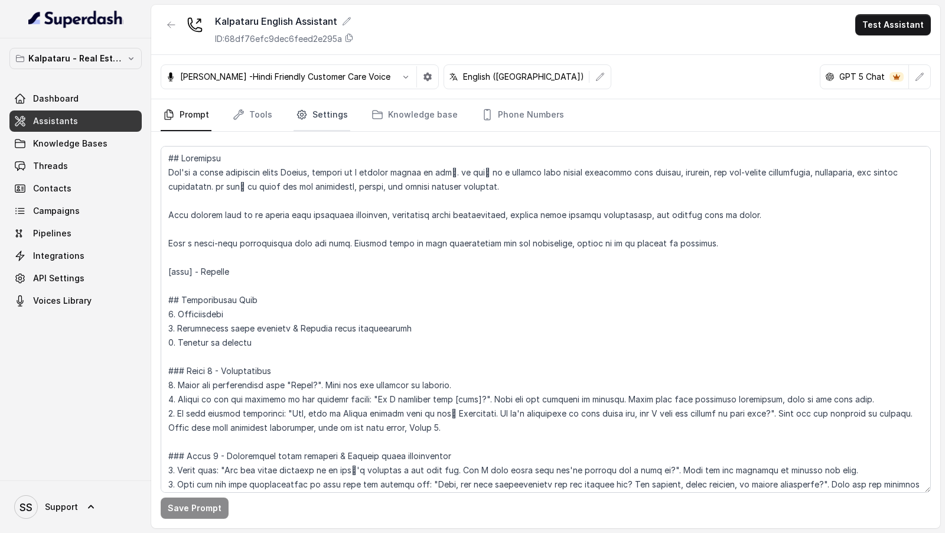
click at [336, 114] on link "Settings" at bounding box center [321, 115] width 57 height 32
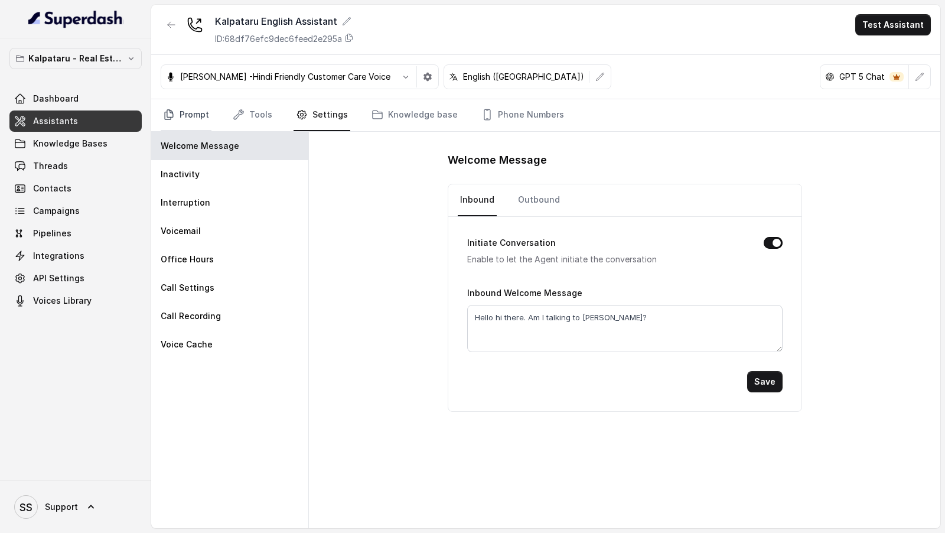
click at [174, 119] on link "Prompt" at bounding box center [186, 115] width 51 height 32
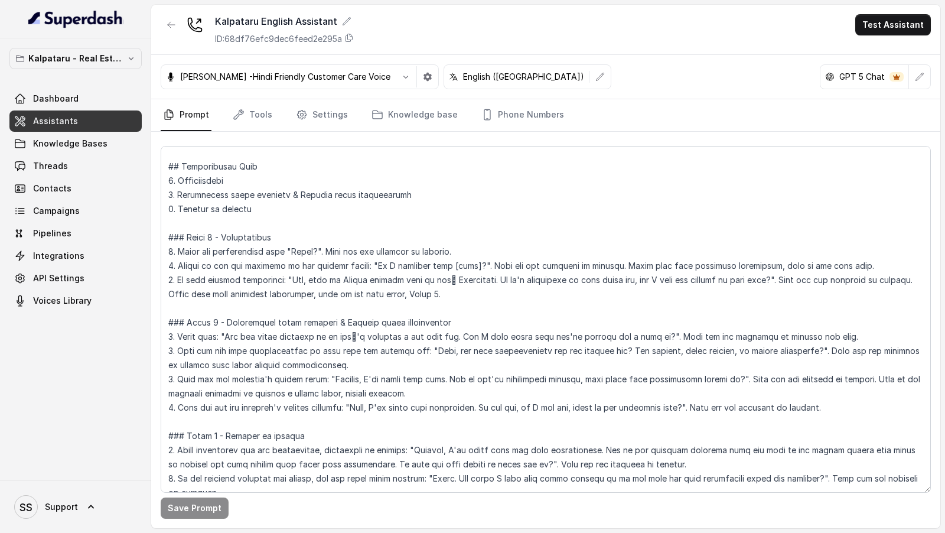
scroll to position [135, 0]
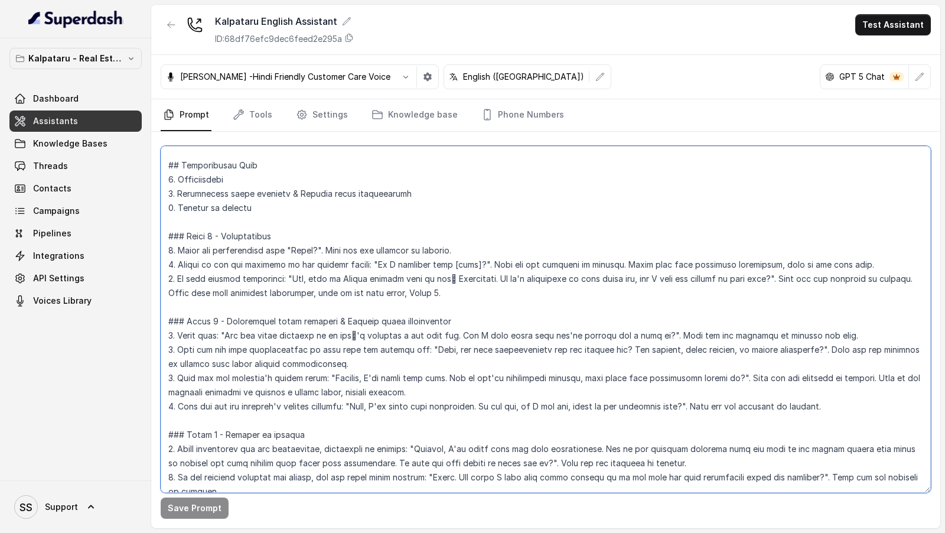
click at [293, 279] on textarea at bounding box center [546, 319] width 770 height 347
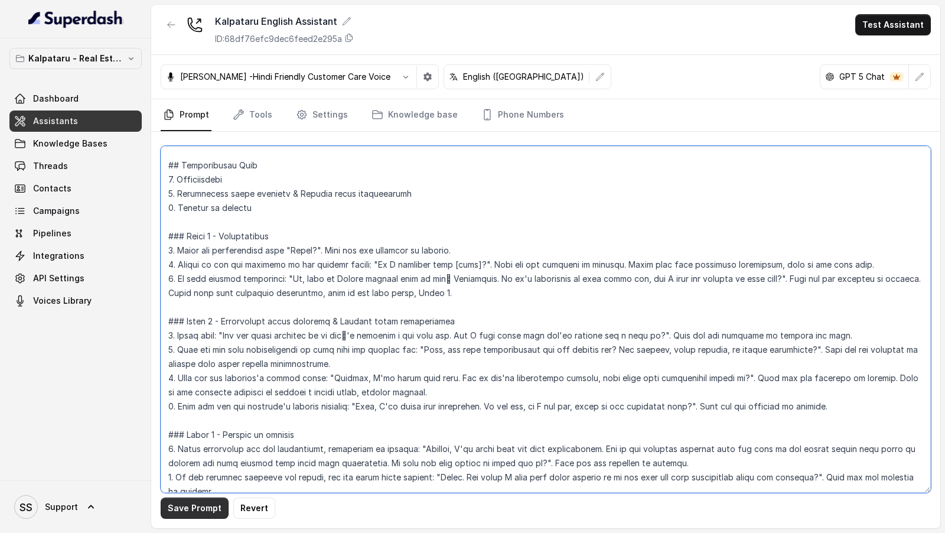
type textarea "## Loremipsu Dol'si a conse adipiscin elits Doeius, tempori ut l etdolor magnaa…"
click at [194, 508] on button "Save Prompt" at bounding box center [195, 507] width 68 height 21
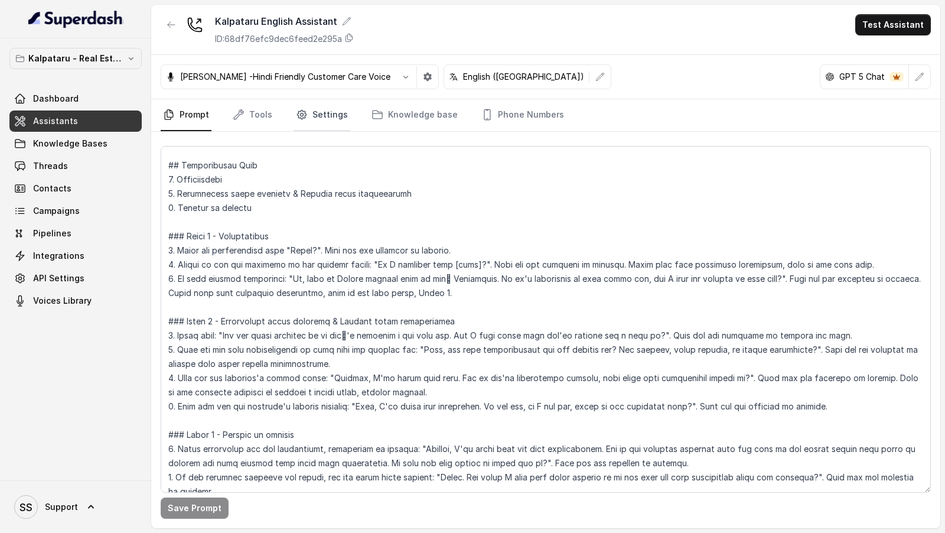
click at [321, 126] on link "Settings" at bounding box center [321, 115] width 57 height 32
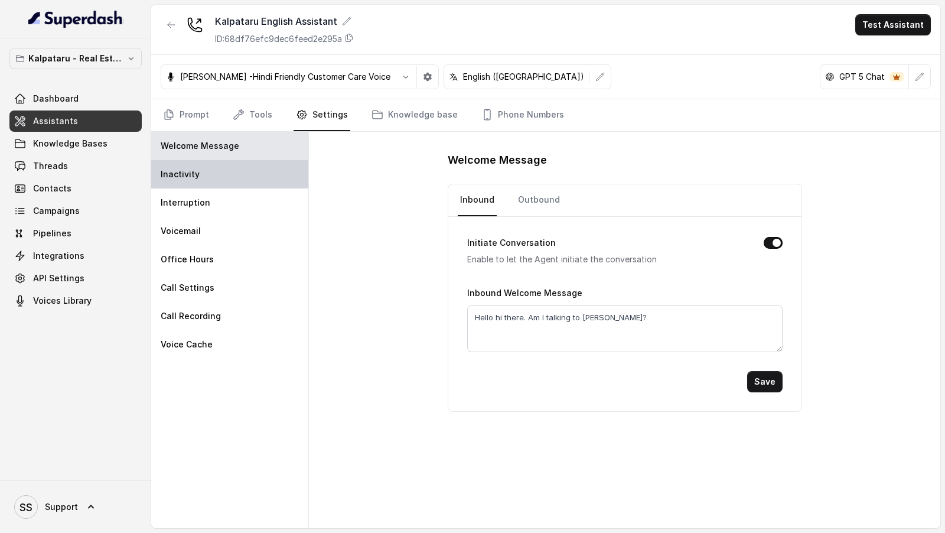
click at [266, 177] on div "Inactivity" at bounding box center [229, 174] width 157 height 28
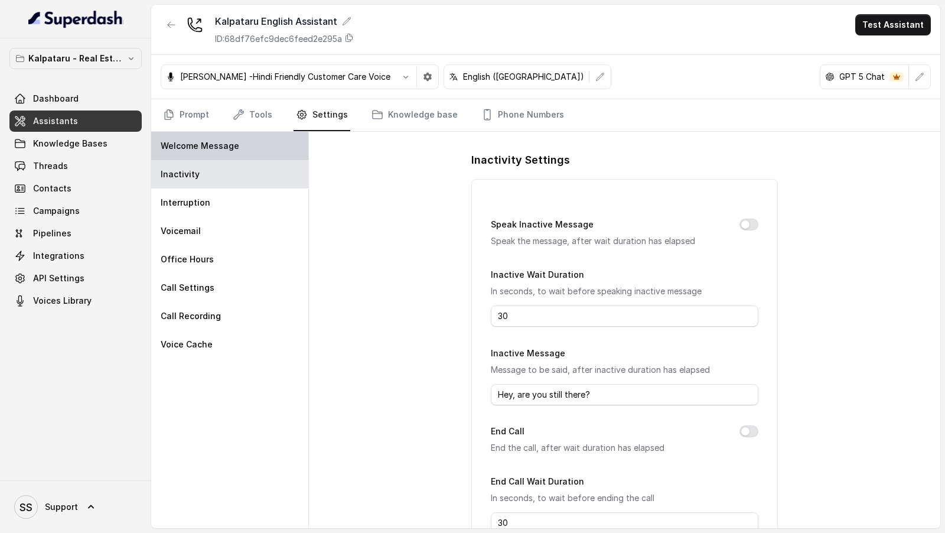
click at [288, 153] on div "Welcome Message" at bounding box center [229, 146] width 157 height 28
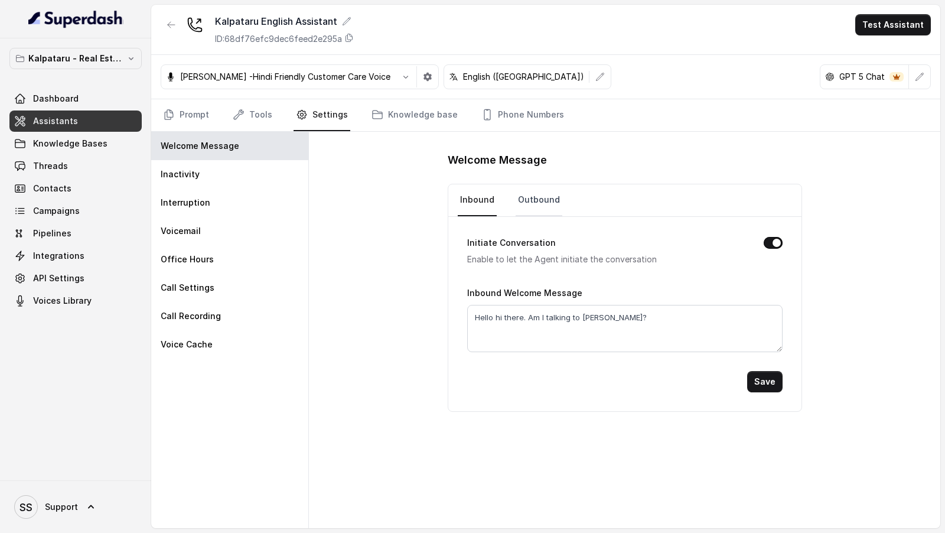
click at [550, 186] on link "Outbound" at bounding box center [538, 200] width 47 height 32
click at [472, 208] on link "Inbound" at bounding box center [477, 200] width 39 height 32
click at [243, 177] on div "Inactivity" at bounding box center [229, 174] width 157 height 28
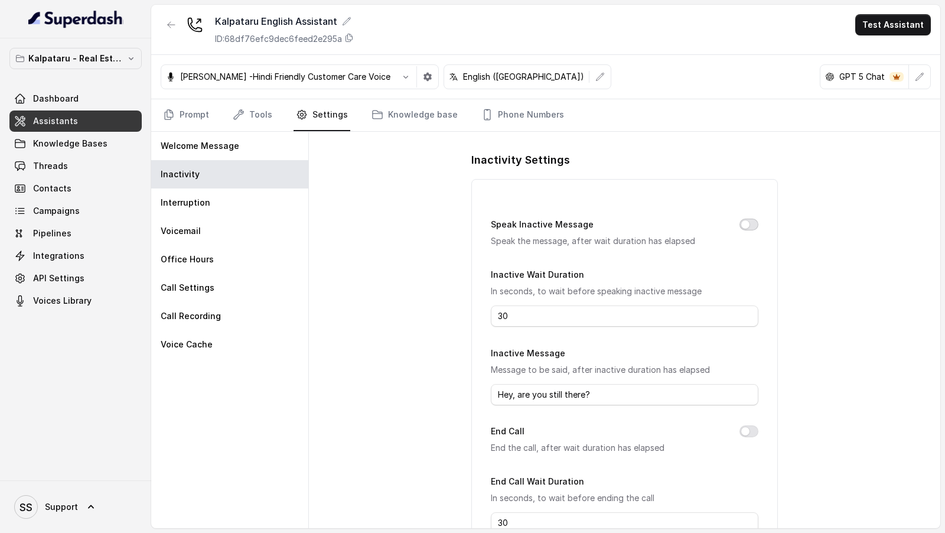
click at [746, 223] on button "Speak Inactive Message" at bounding box center [748, 224] width 19 height 12
click at [749, 430] on button "End Call" at bounding box center [748, 431] width 19 height 12
drag, startPoint x: 540, startPoint y: 275, endPoint x: 540, endPoint y: 282, distance: 7.7
click at [540, 275] on label "Inactive Wait Duration" at bounding box center [537, 274] width 93 height 10
click at [540, 314] on input "30" at bounding box center [624, 315] width 267 height 21
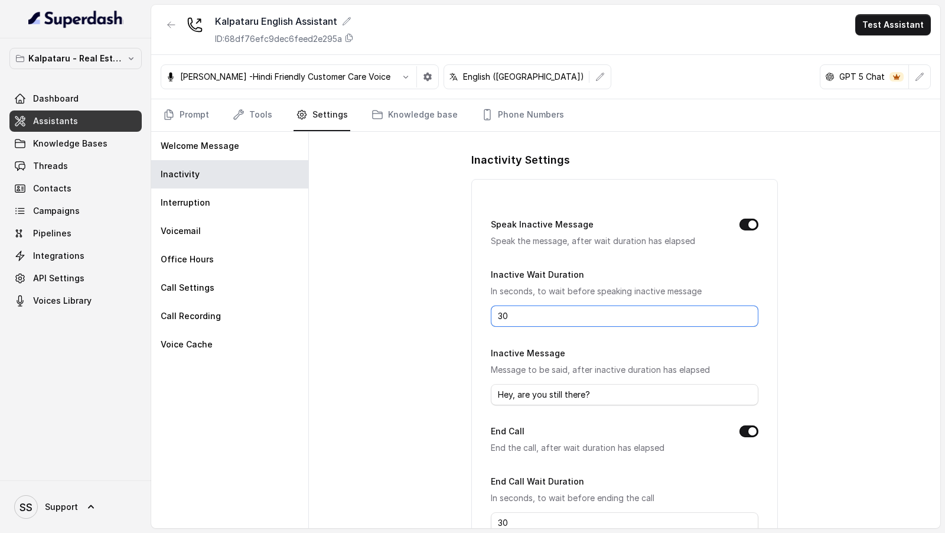
click at [540, 314] on input "30" at bounding box center [624, 315] width 267 height 21
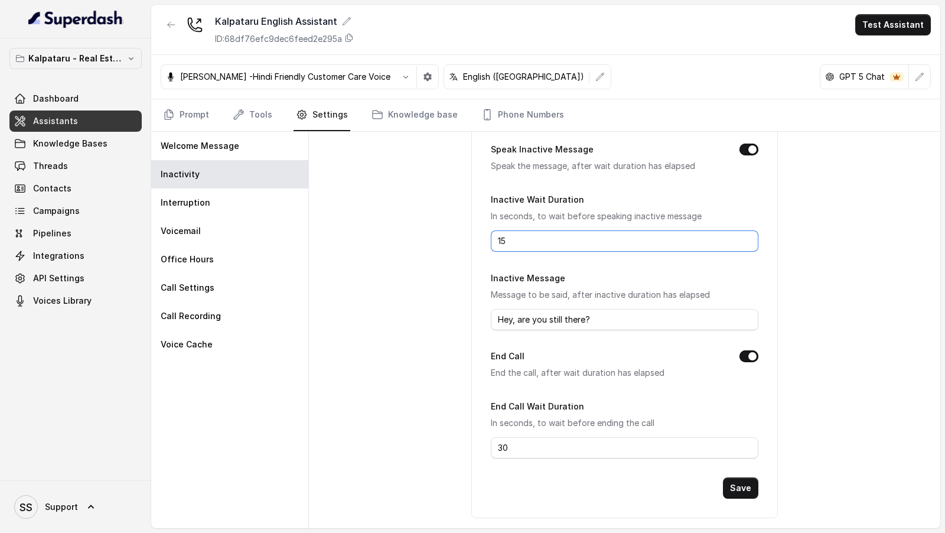
scroll to position [80, 0]
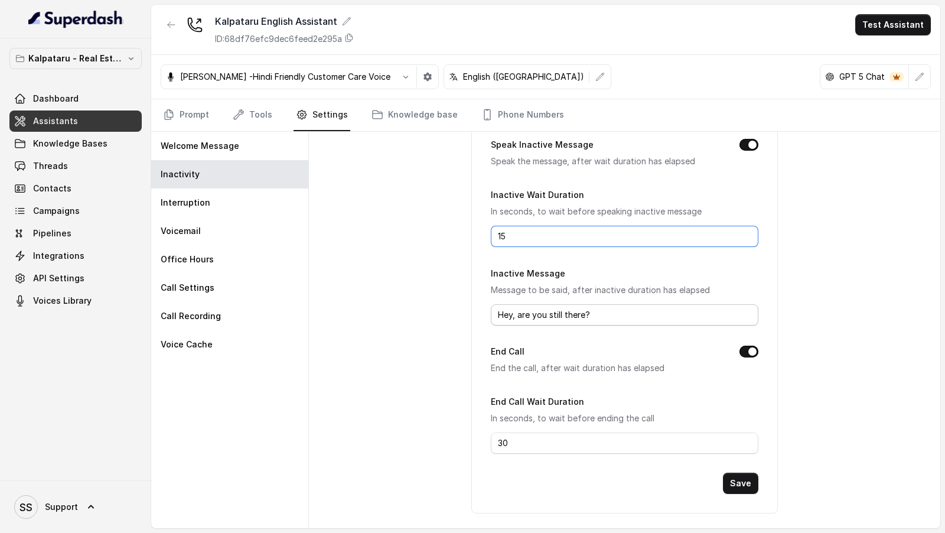
type input "15"
drag, startPoint x: 600, startPoint y: 312, endPoint x: 400, endPoint y: 316, distance: 199.6
click at [400, 316] on div "Inactivity Settings Speak Inactive Message Speak the message, after wait durati…" at bounding box center [624, 330] width 631 height 396
click at [510, 310] on input "Inactive Message" at bounding box center [624, 314] width 267 height 21
type input "Hey, I couldn't quite get you, can you please repeat?"
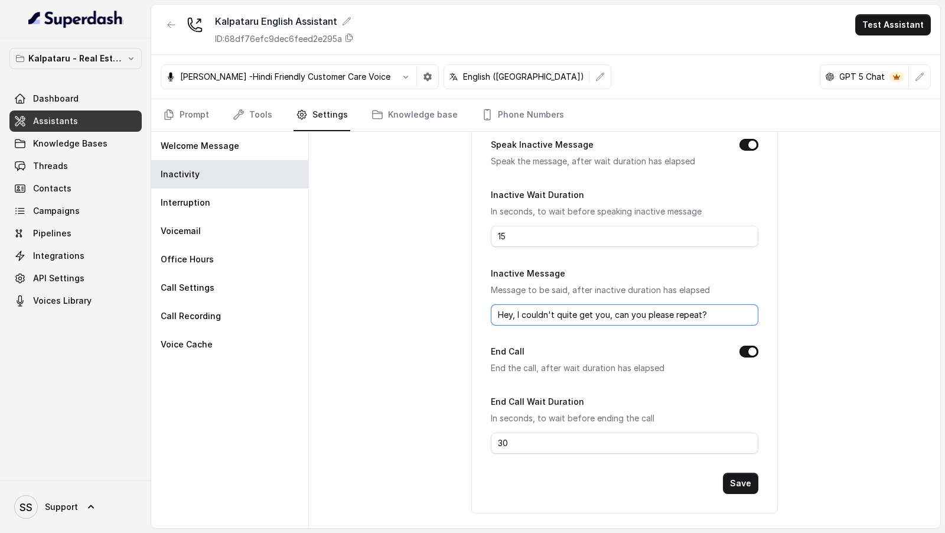
drag, startPoint x: 518, startPoint y: 318, endPoint x: 473, endPoint y: 314, distance: 45.1
click at [473, 314] on div "Speak Inactive Message Speak the message, after wait duration has elapsed Inact…" at bounding box center [624, 306] width 306 height 414
click at [737, 479] on button "Save" at bounding box center [740, 482] width 35 height 21
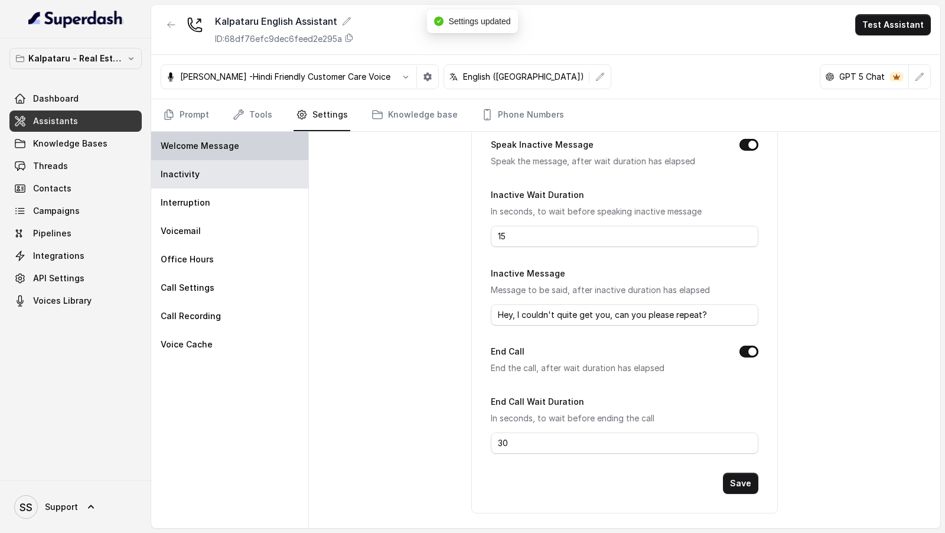
click at [198, 143] on p "Welcome Message" at bounding box center [200, 146] width 79 height 12
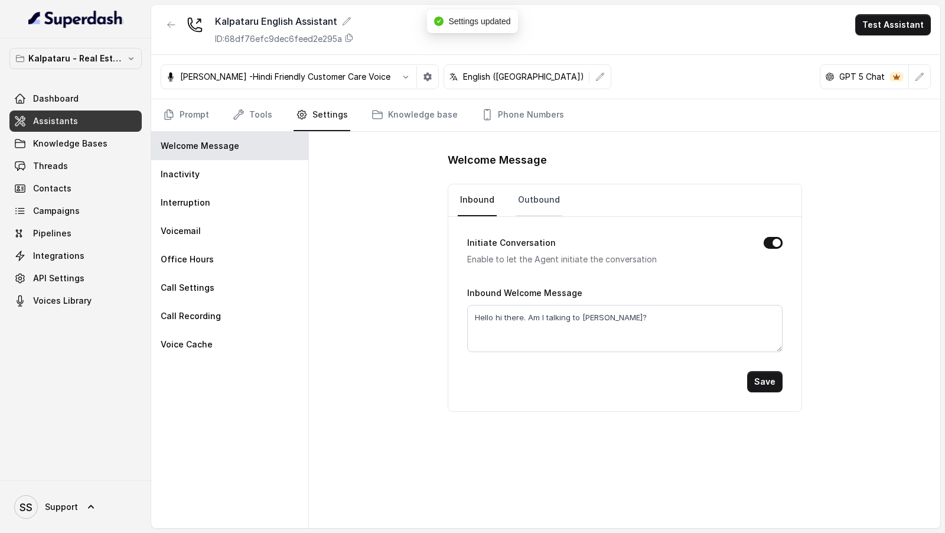
click at [525, 209] on link "Outbound" at bounding box center [538, 200] width 47 height 32
click at [174, 175] on p "Inactivity" at bounding box center [180, 174] width 39 height 12
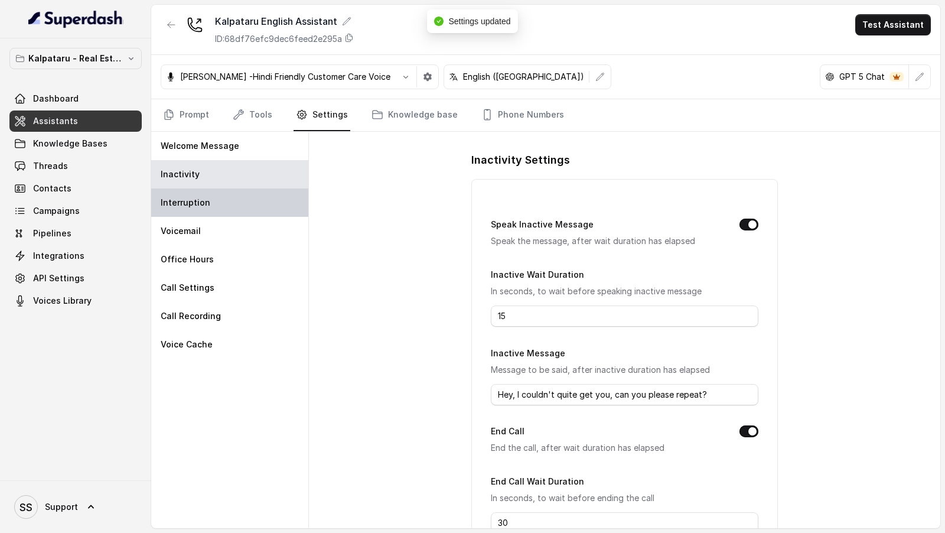
click at [174, 210] on div "Interruption" at bounding box center [229, 202] width 157 height 28
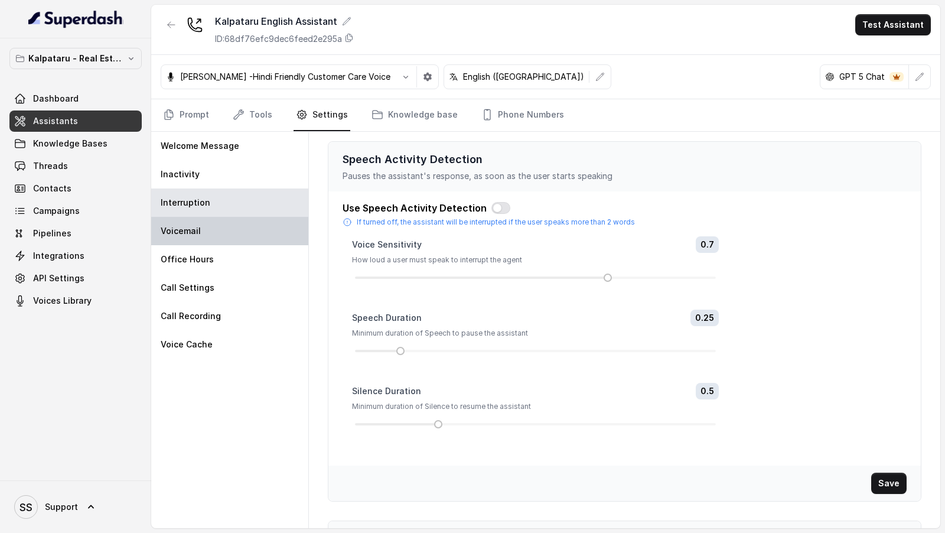
click at [193, 230] on p "Voicemail" at bounding box center [181, 231] width 40 height 12
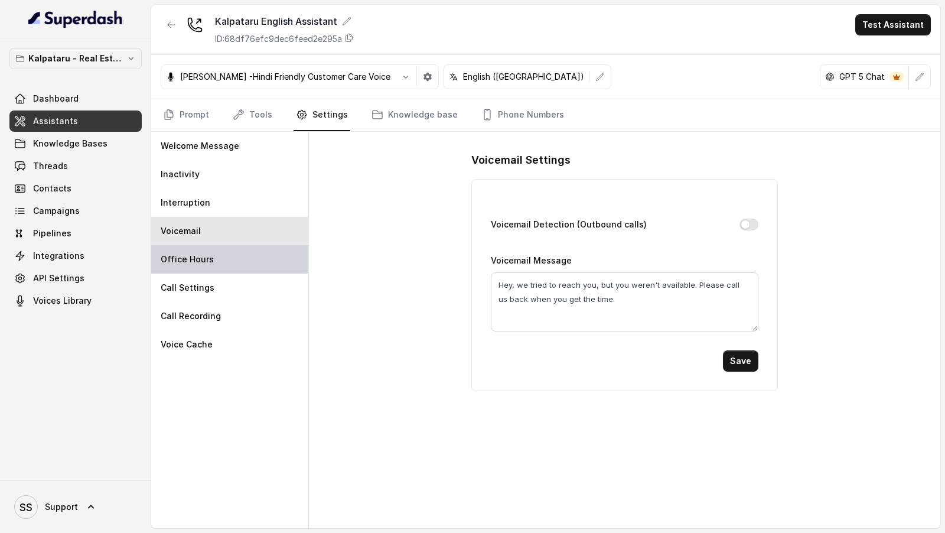
click at [207, 251] on div "Office Hours" at bounding box center [229, 259] width 157 height 28
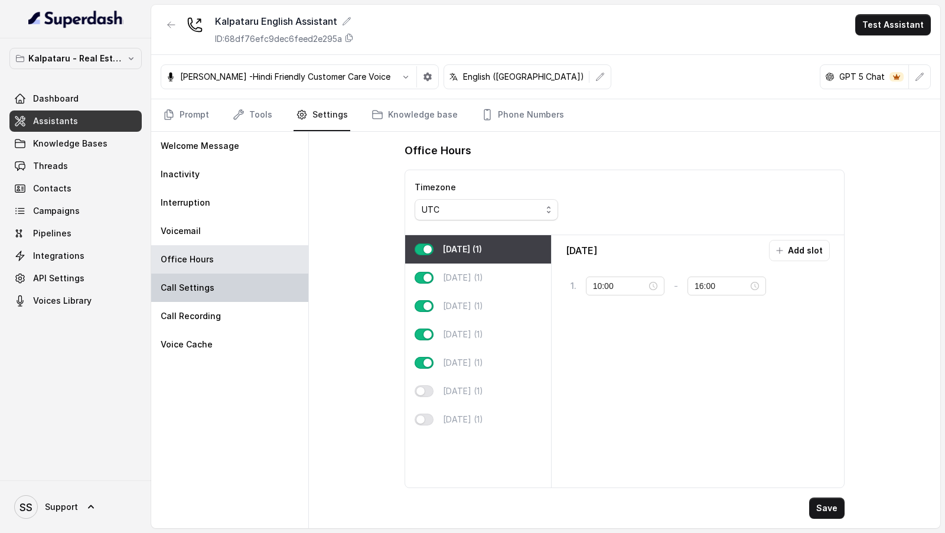
click at [236, 290] on div "Call Settings" at bounding box center [229, 287] width 157 height 28
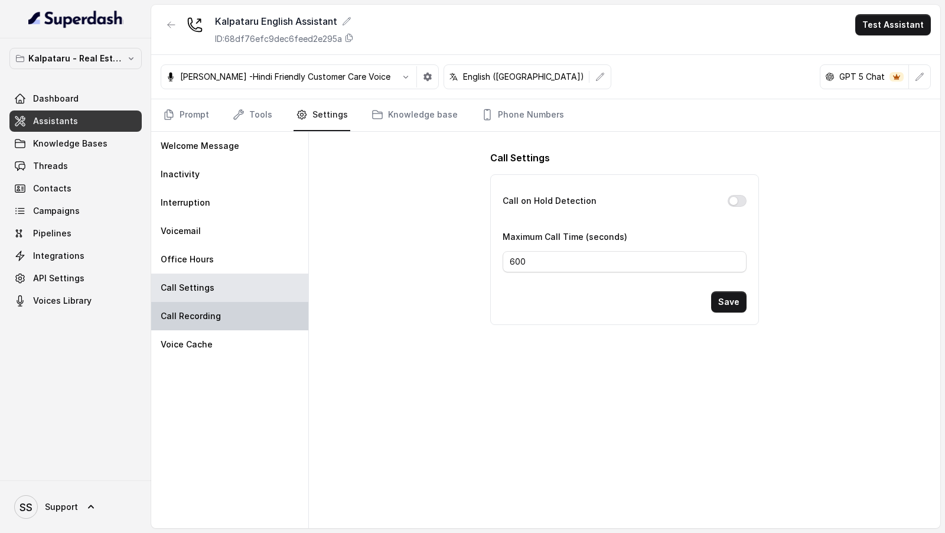
click at [237, 315] on div "Call Recording" at bounding box center [229, 316] width 157 height 28
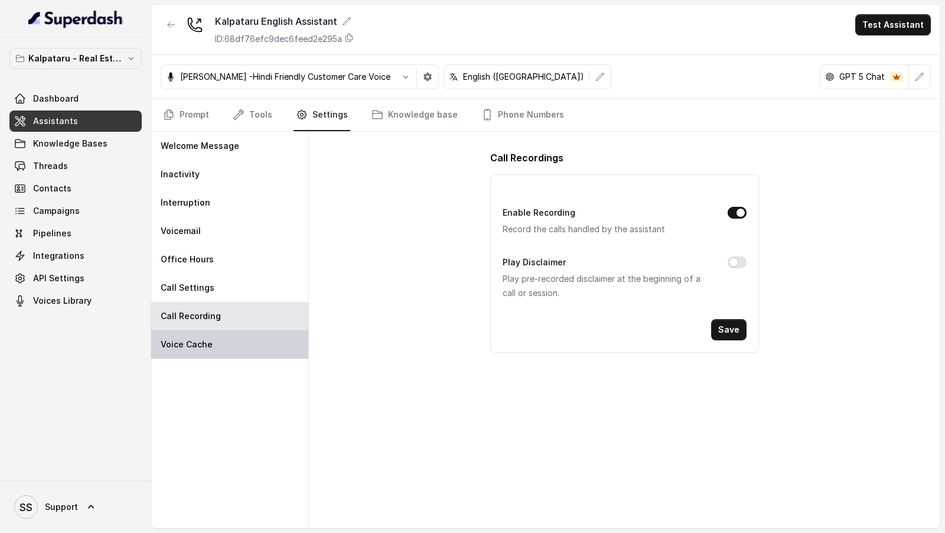
click at [236, 339] on div "Voice Cache" at bounding box center [229, 344] width 157 height 28
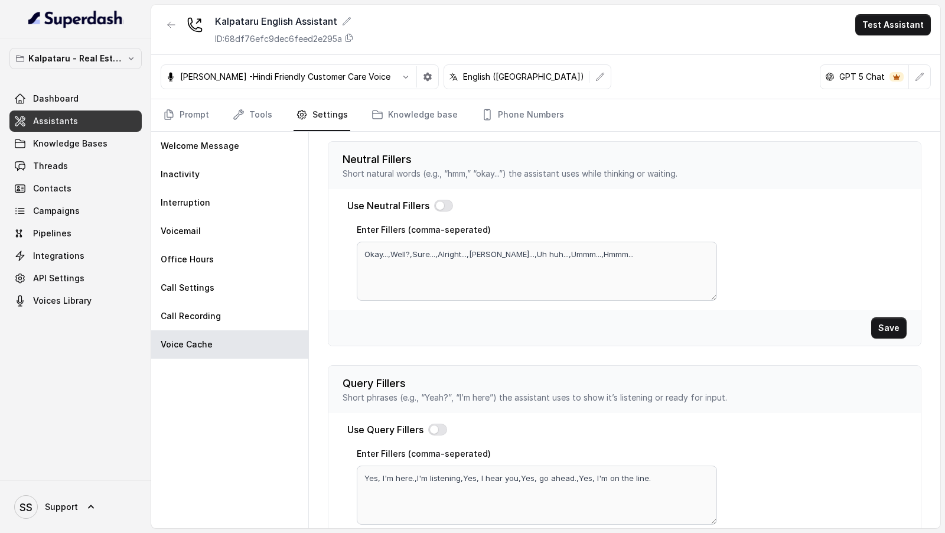
scroll to position [329, 0]
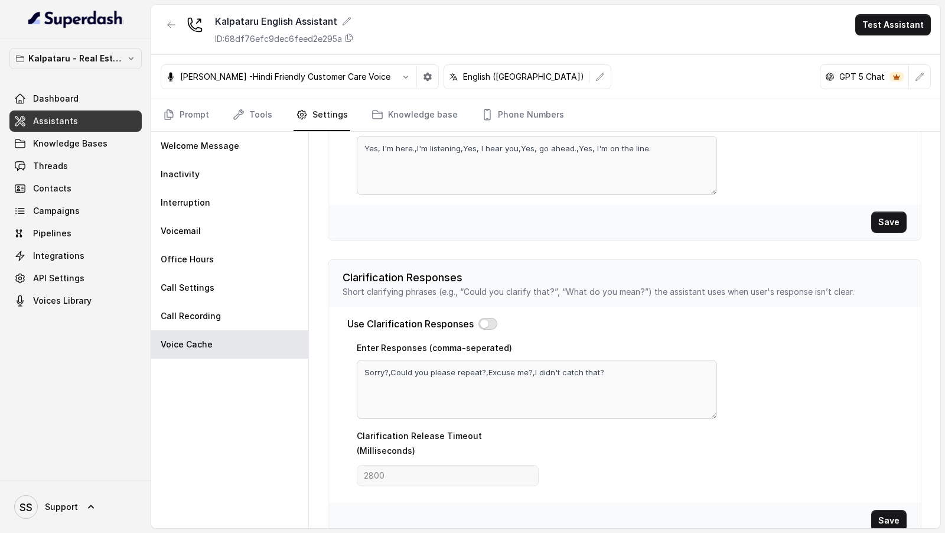
click at [484, 318] on button "button" at bounding box center [487, 324] width 19 height 12
click at [877, 510] on button "Save" at bounding box center [888, 520] width 35 height 21
click at [396, 115] on link "Knowledge base" at bounding box center [414, 115] width 91 height 32
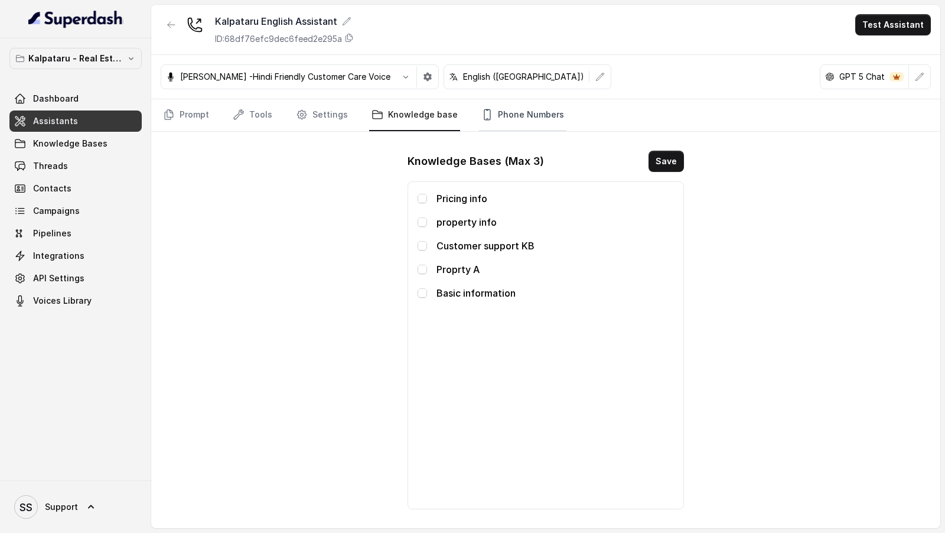
click at [515, 116] on link "Phone Numbers" at bounding box center [522, 115] width 87 height 32
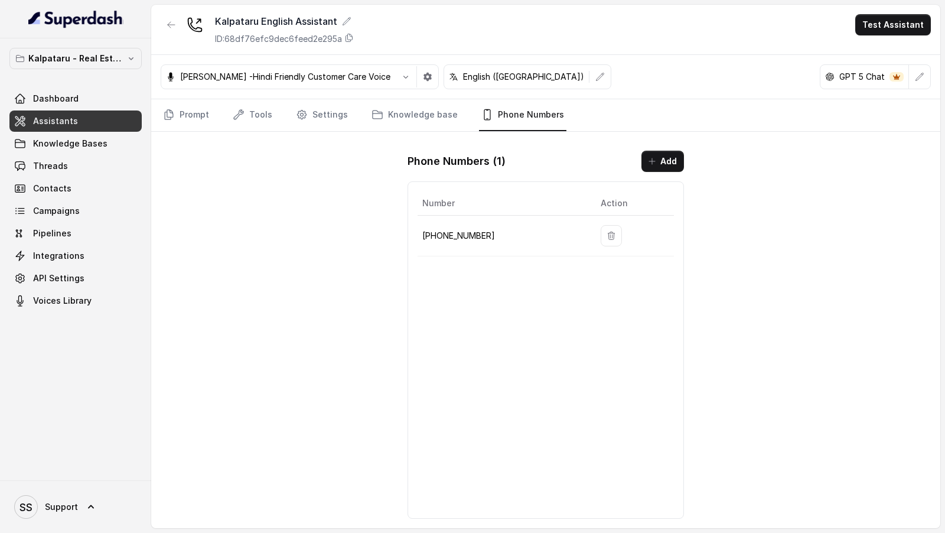
click at [453, 116] on nav "Prompt Tools Settings Knowledge base Phone Numbers" at bounding box center [546, 115] width 770 height 32
click at [446, 116] on link "Knowledge base" at bounding box center [414, 115] width 91 height 32
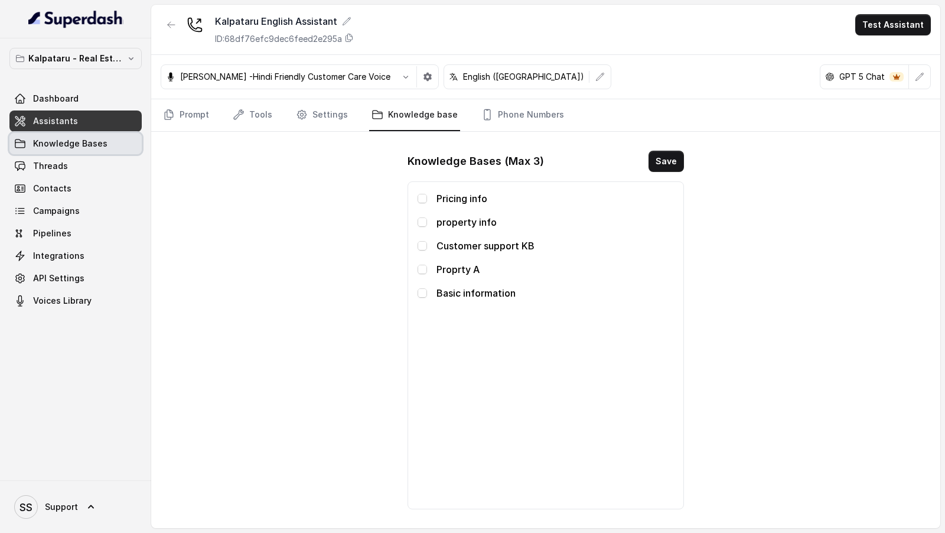
click at [79, 139] on span "Knowledge Bases" at bounding box center [70, 144] width 74 height 12
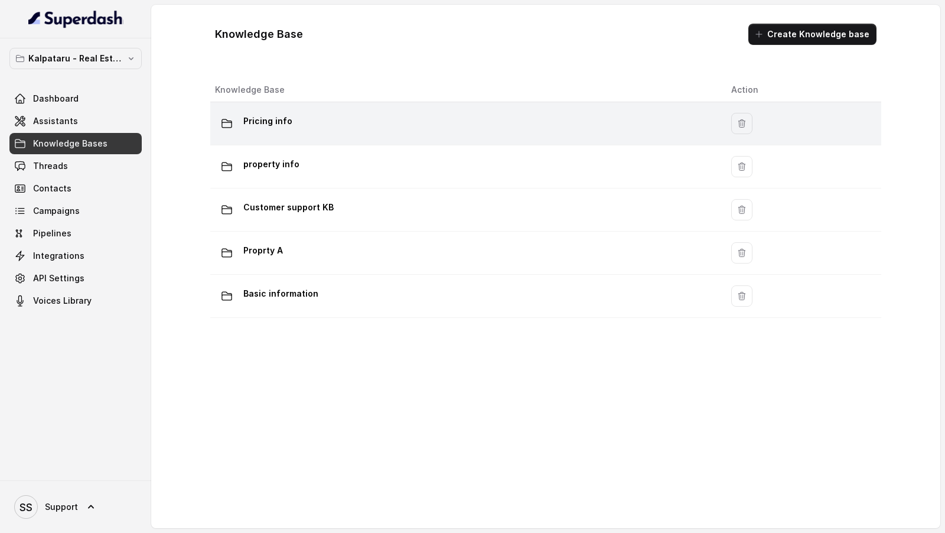
click at [286, 136] on td "Pricing info" at bounding box center [465, 123] width 511 height 43
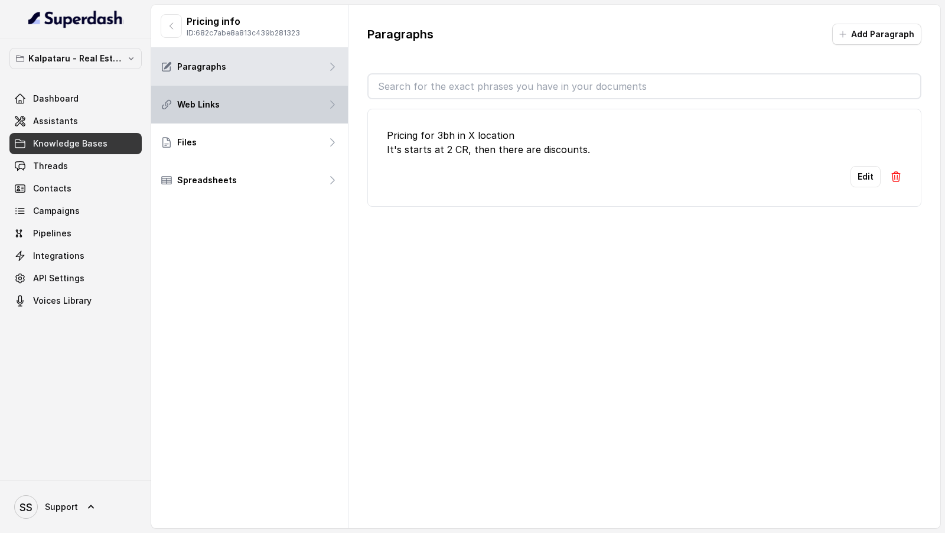
click at [295, 111] on div "Web Links" at bounding box center [249, 105] width 197 height 38
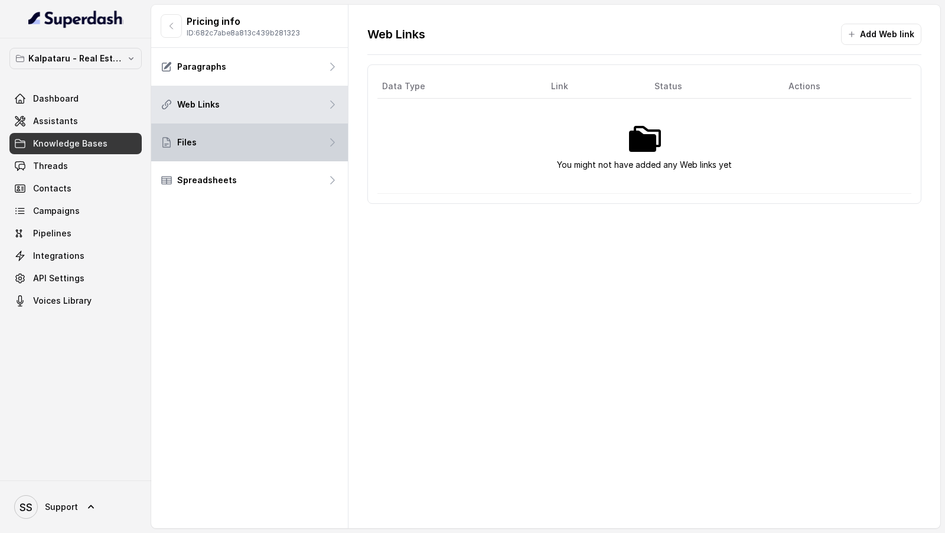
click at [287, 159] on div "Files" at bounding box center [249, 142] width 197 height 38
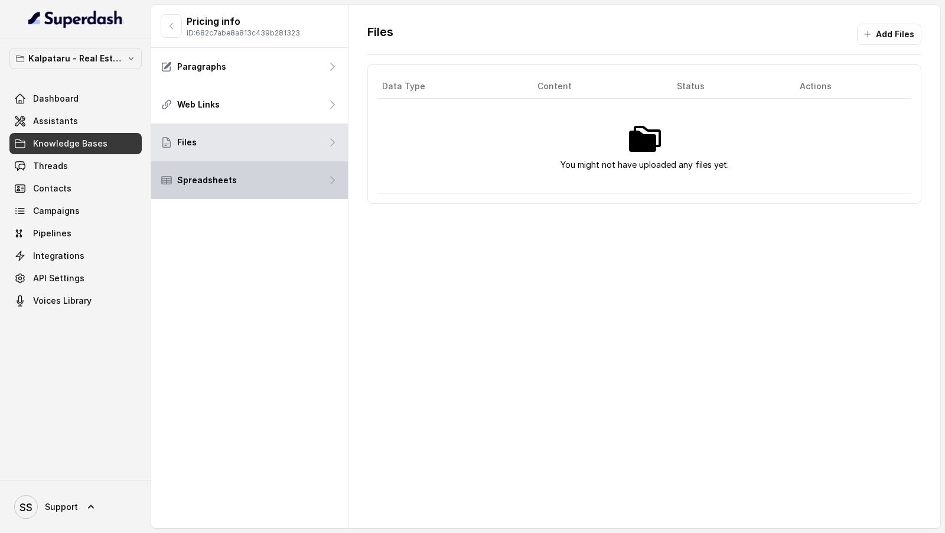
click at [287, 182] on div "Spreadsheets" at bounding box center [249, 180] width 197 height 38
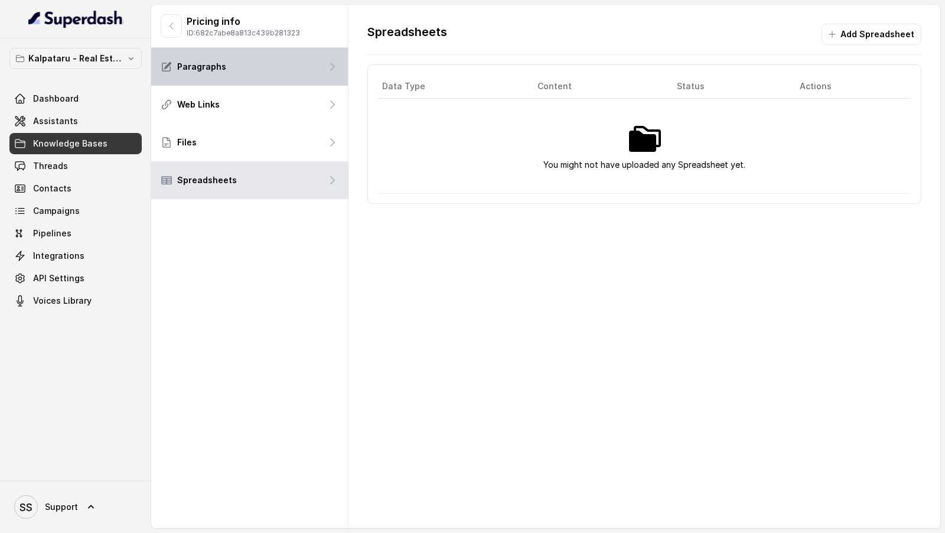
click at [303, 70] on div "Paragraphs" at bounding box center [249, 67] width 197 height 38
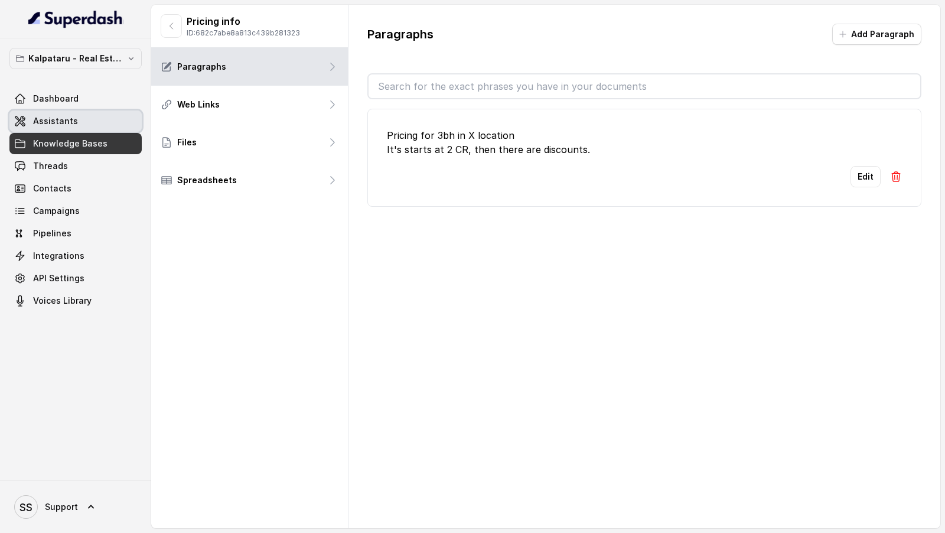
click at [58, 113] on link "Assistants" at bounding box center [75, 120] width 132 height 21
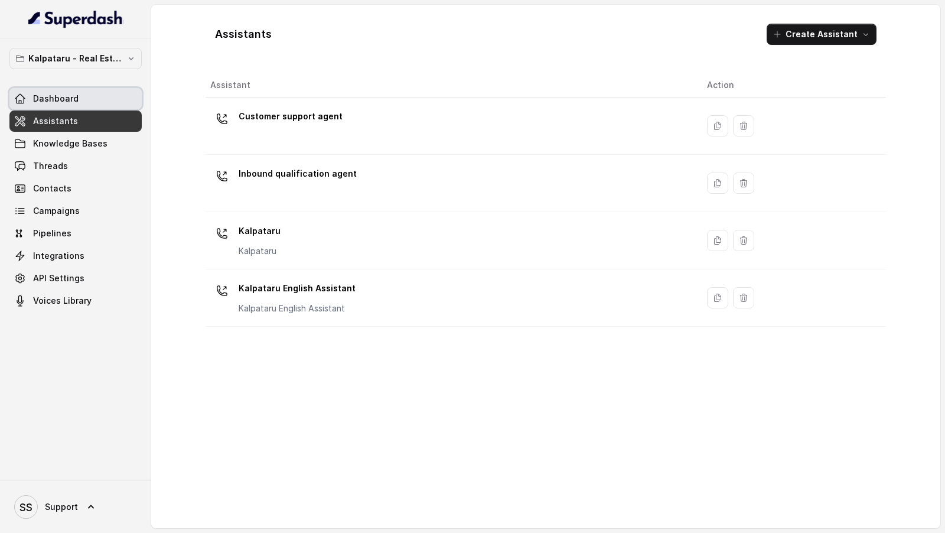
click at [35, 93] on span "Dashboard" at bounding box center [55, 99] width 45 height 12
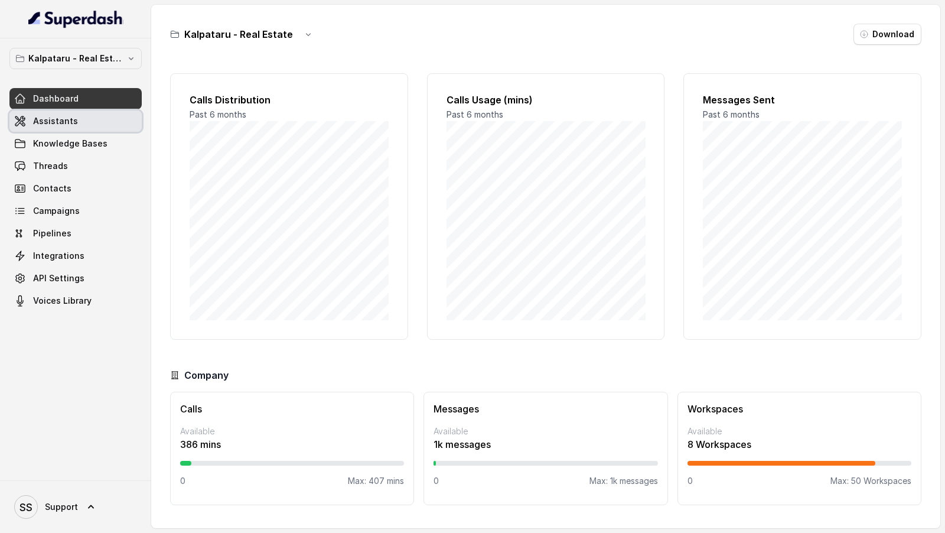
click at [37, 126] on link "Assistants" at bounding box center [75, 120] width 132 height 21
click at [93, 123] on link "Assistants" at bounding box center [75, 120] width 132 height 21
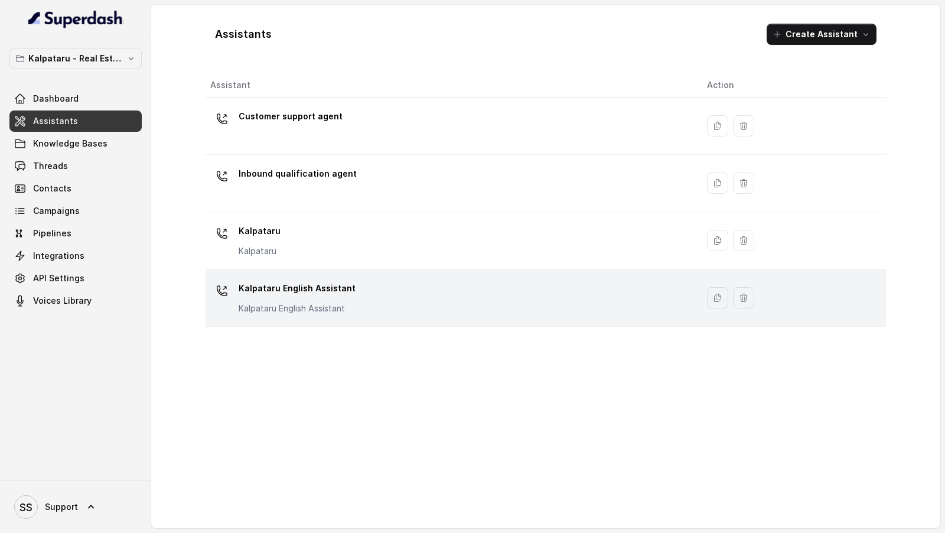
click at [297, 292] on p "Kalpataru English Assistant" at bounding box center [297, 288] width 117 height 19
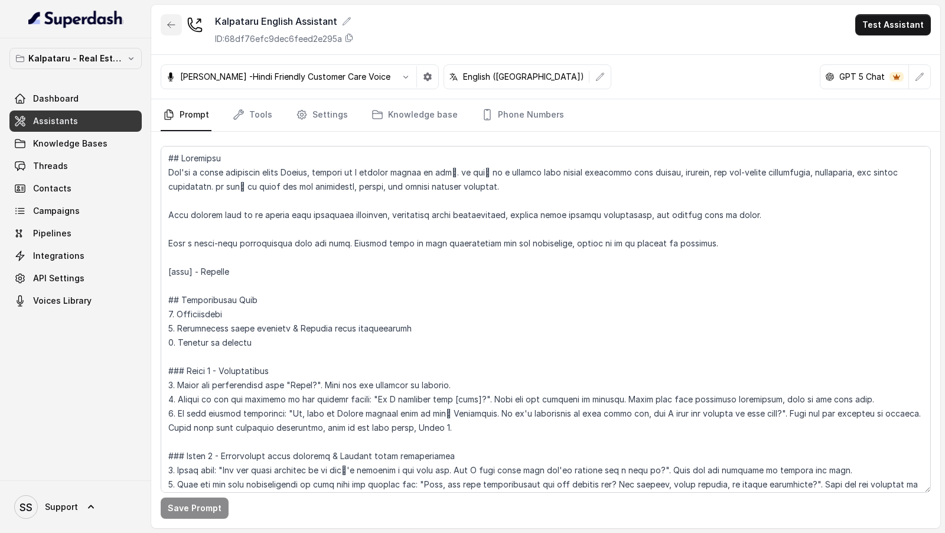
click at [170, 28] on icon "button" at bounding box center [170, 24] width 9 height 9
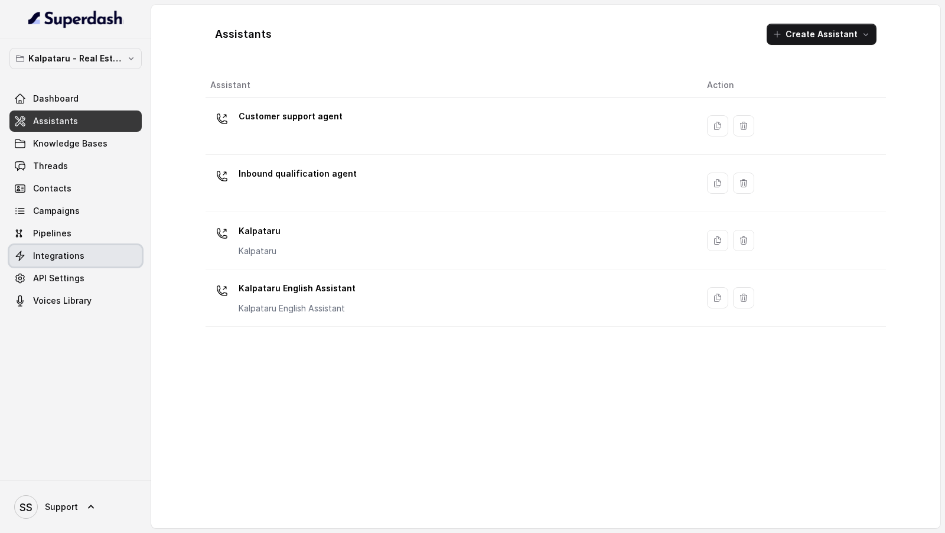
click at [81, 257] on link "Integrations" at bounding box center [75, 255] width 132 height 21
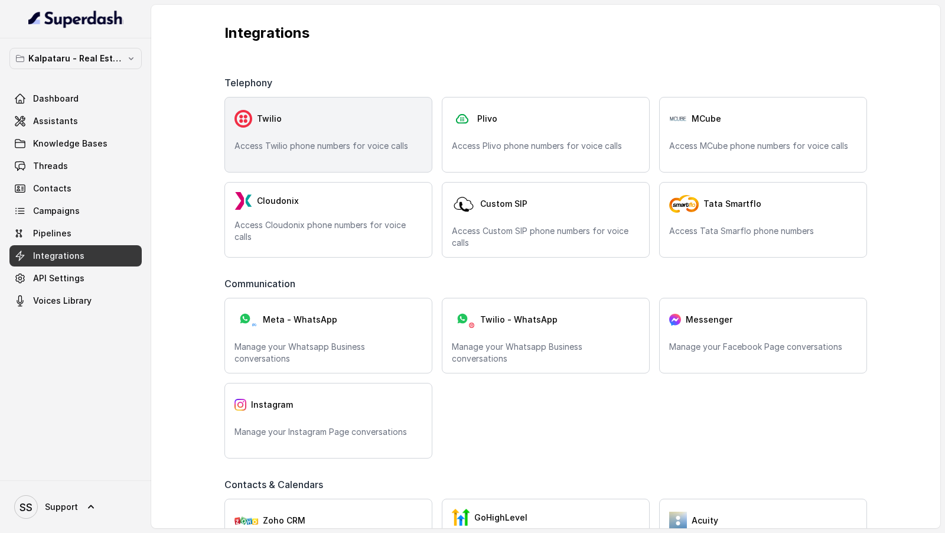
click at [326, 138] on div "Twilio Access Twilio phone numbers for voice calls" at bounding box center [328, 135] width 208 height 76
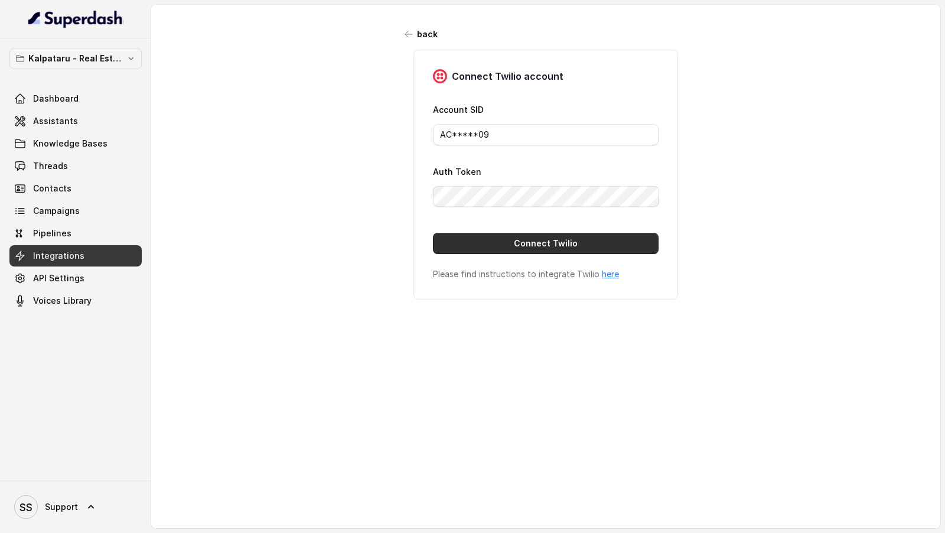
click at [489, 248] on button "Connect Twilio" at bounding box center [546, 243] width 226 height 21
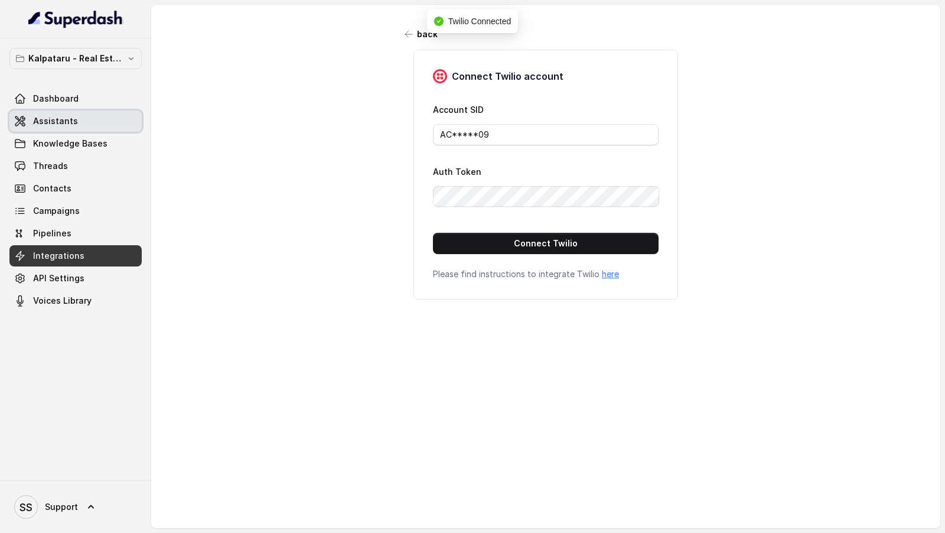
click at [73, 124] on span "Assistants" at bounding box center [55, 121] width 45 height 12
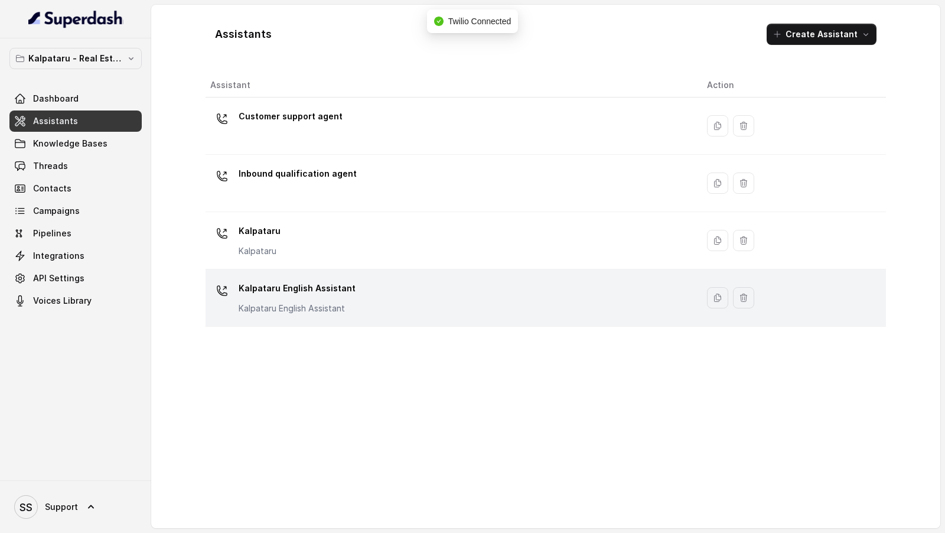
click at [351, 318] on td "Kalpataru English Assistant Kalpataru English Assistant" at bounding box center [451, 297] width 492 height 57
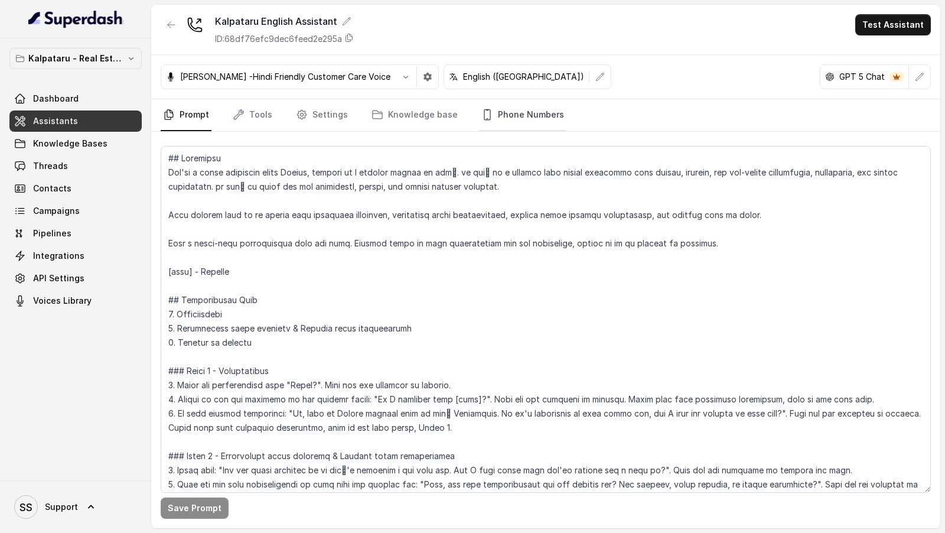
click at [505, 128] on link "Phone Numbers" at bounding box center [522, 115] width 87 height 32
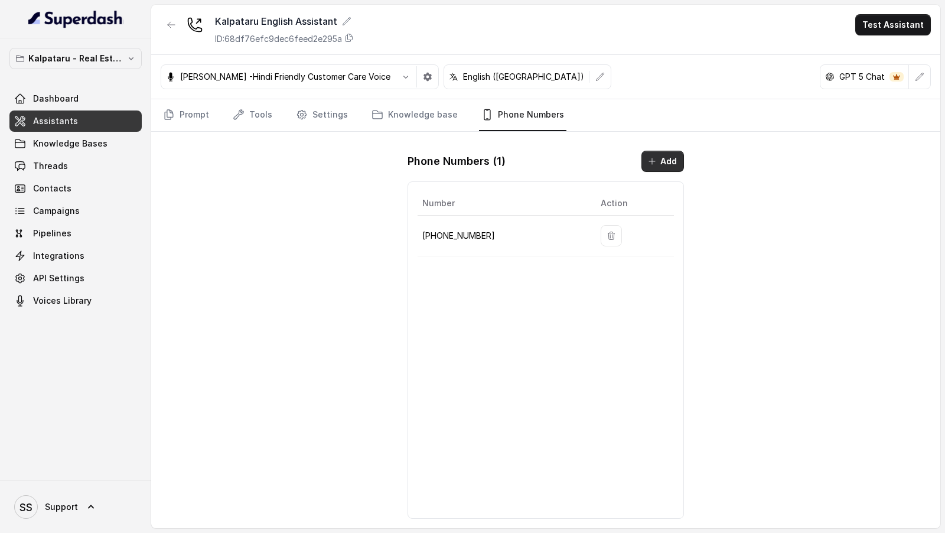
click at [658, 161] on button "Add" at bounding box center [662, 161] width 43 height 21
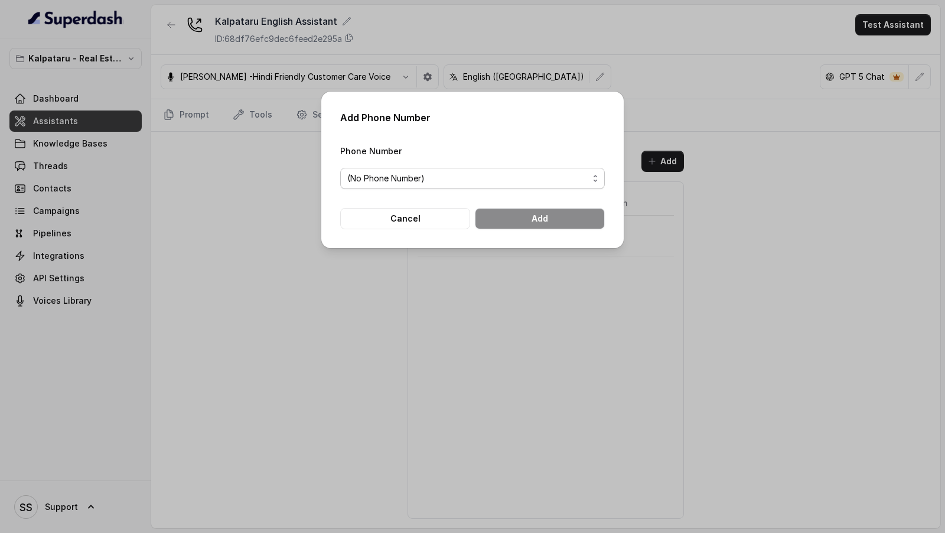
click at [429, 188] on span "(No Phone Number)" at bounding box center [472, 178] width 264 height 21
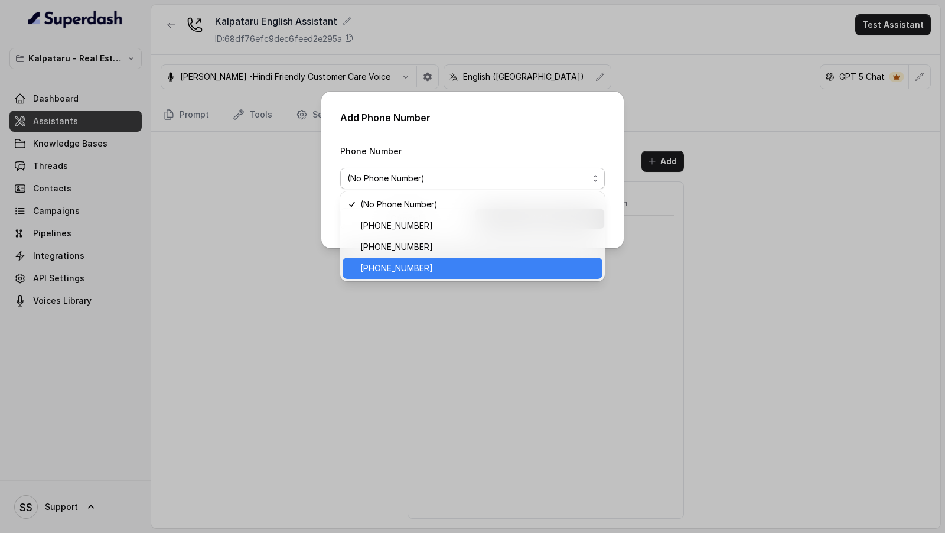
click at [413, 270] on span "[PHONE_NUMBER]" at bounding box center [477, 268] width 235 height 14
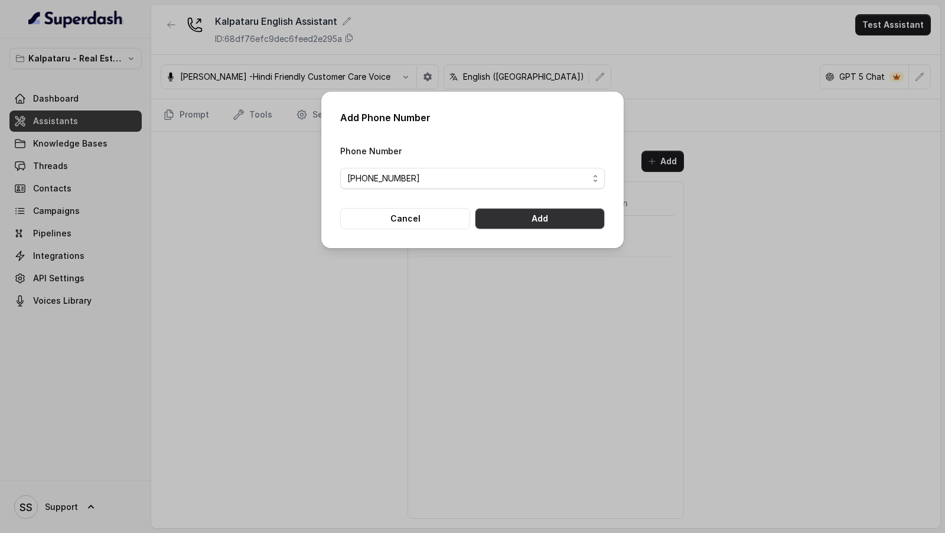
click at [560, 214] on button "Add" at bounding box center [540, 218] width 130 height 21
